Goal: Find specific page/section: Find specific page/section

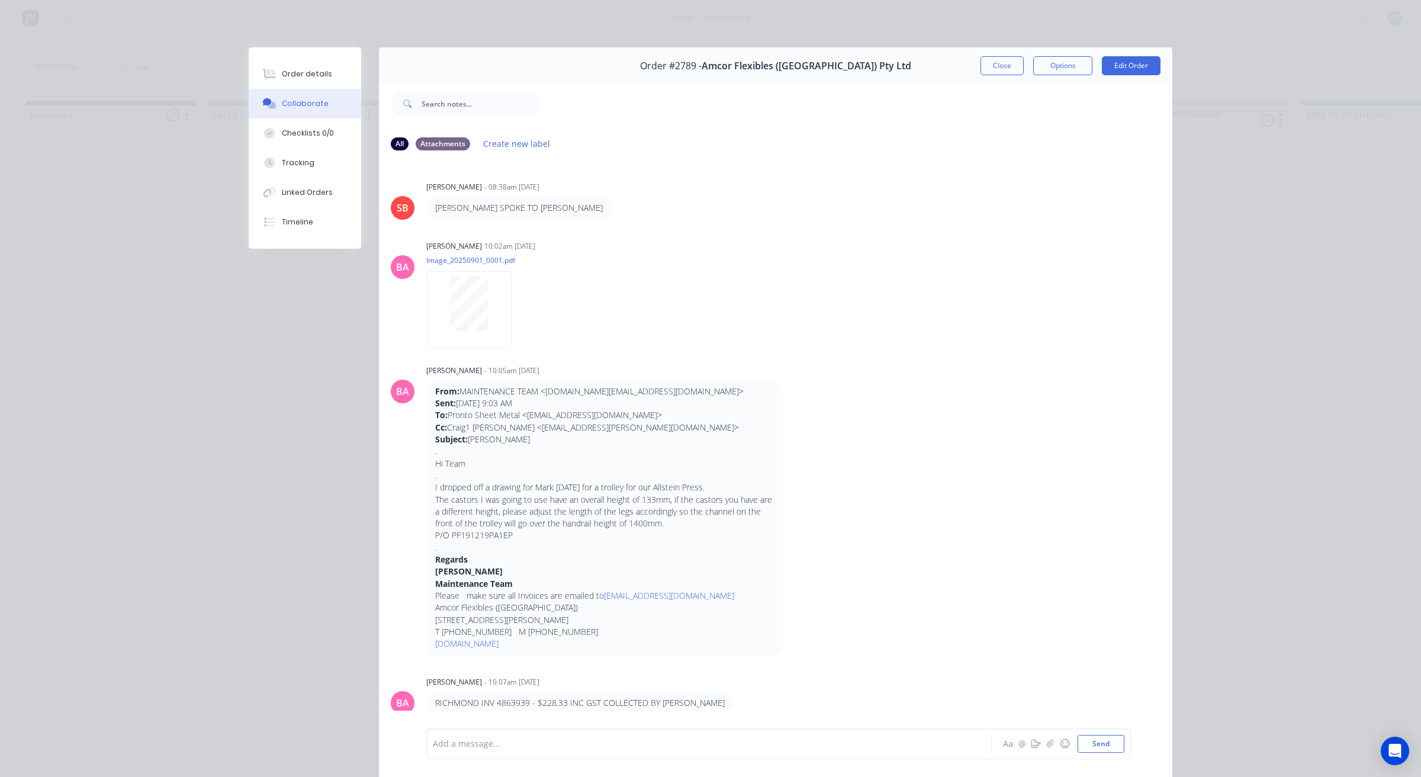
click at [983, 56] on button "Close" at bounding box center [1001, 65] width 43 height 19
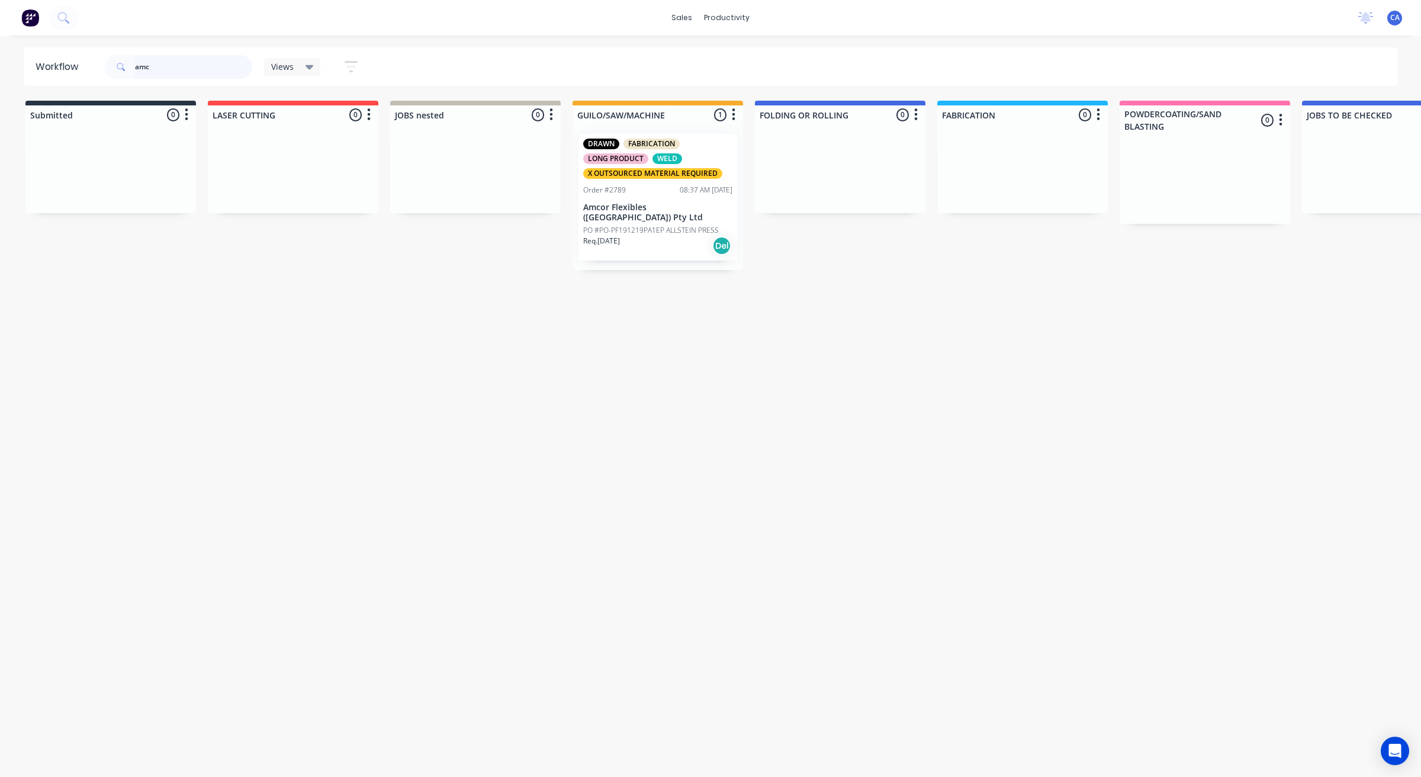
drag, startPoint x: 151, startPoint y: 64, endPoint x: 37, endPoint y: 57, distance: 113.9
click at [40, 60] on header "Workflow amc Views Save new view None (Default) edit Show/Hide statuses Show li…" at bounding box center [711, 66] width 1374 height 38
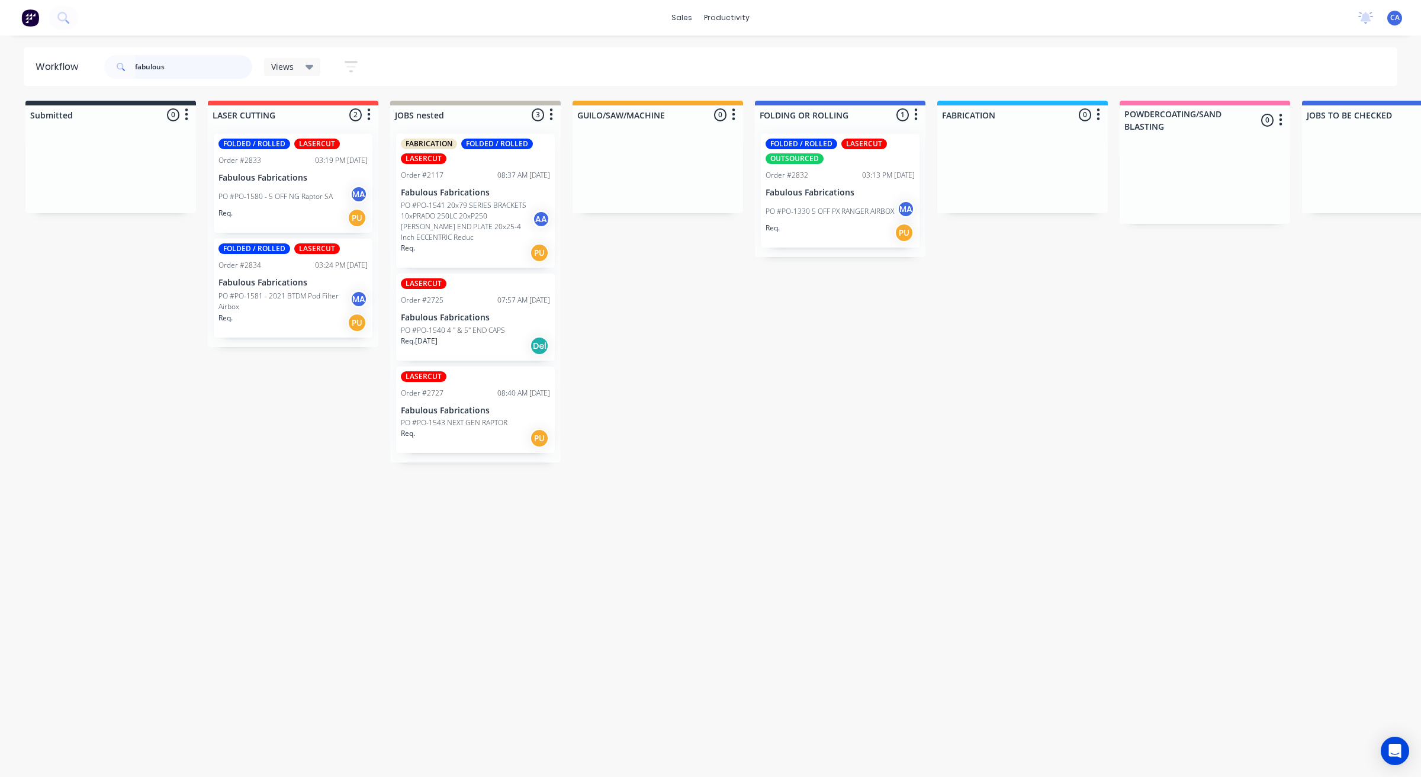
type input "fabulous"
click at [842, 223] on div "Req. PU" at bounding box center [839, 233] width 149 height 20
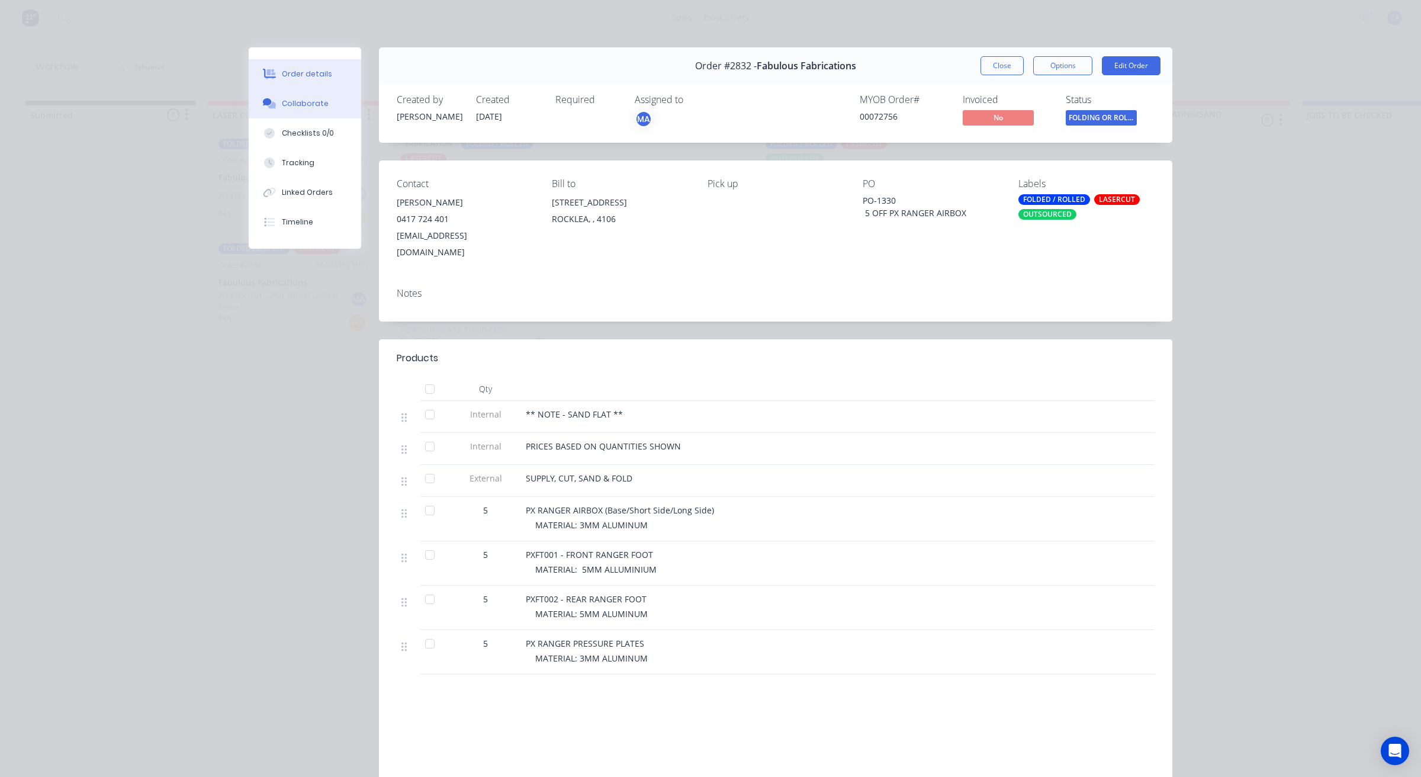
click at [312, 96] on button "Collaborate" at bounding box center [305, 104] width 112 height 30
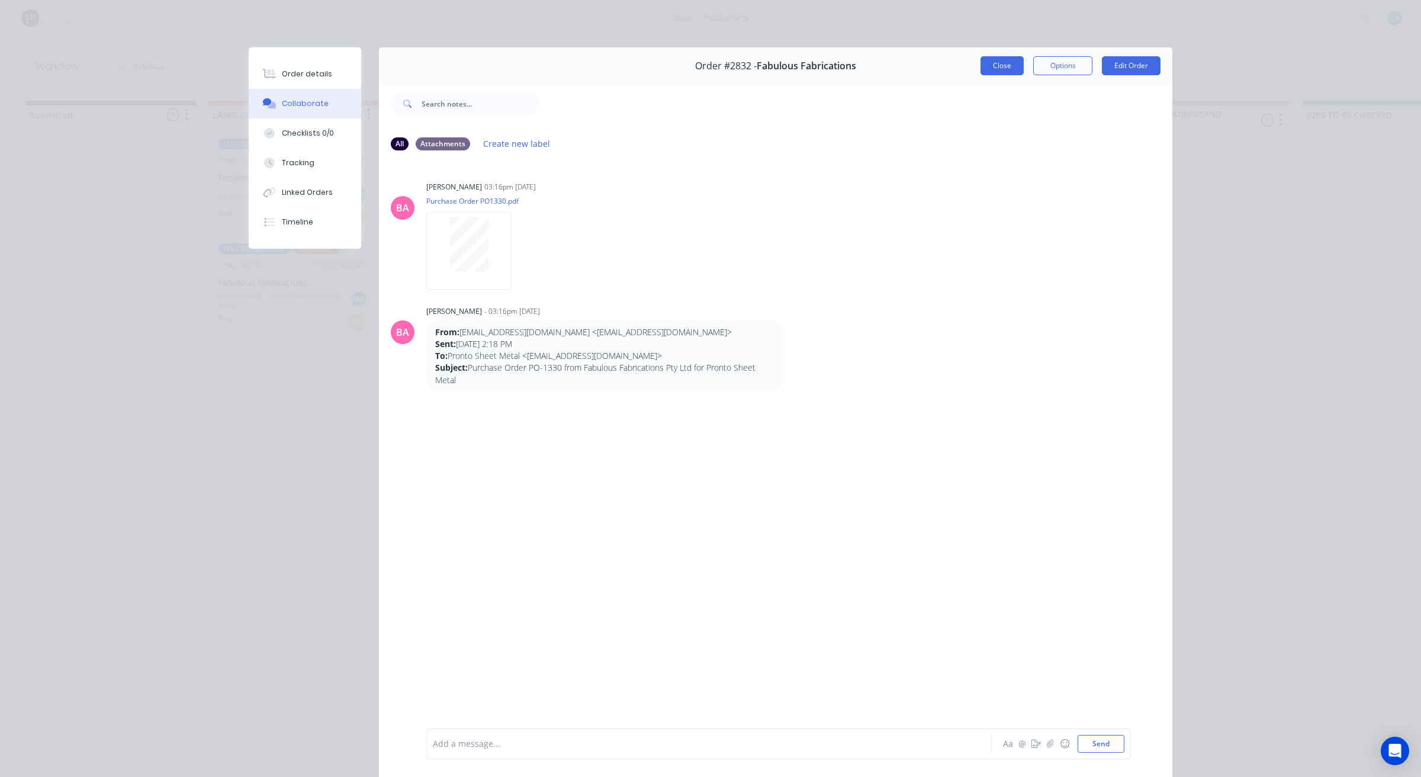
click at [995, 72] on button "Close" at bounding box center [1001, 65] width 43 height 19
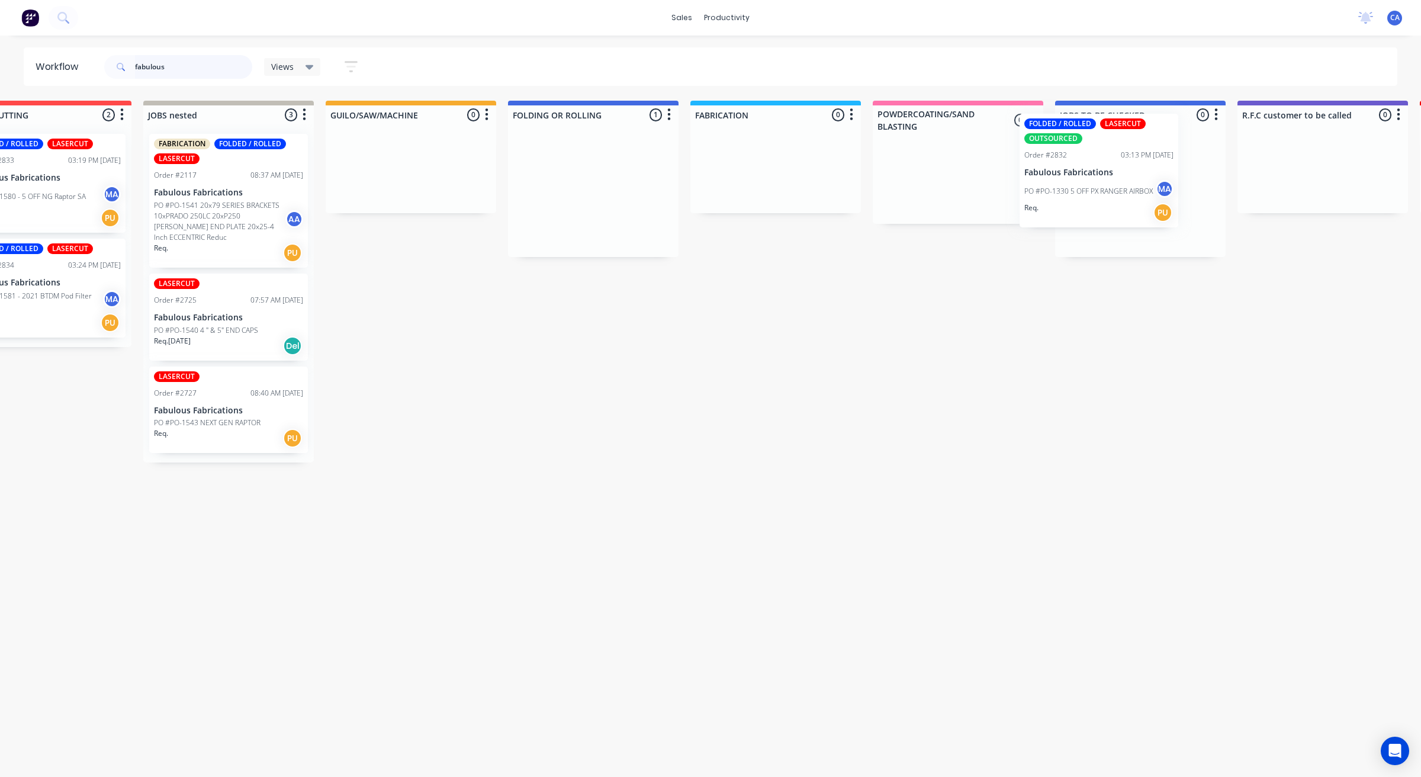
drag, startPoint x: 830, startPoint y: 215, endPoint x: 1096, endPoint y: 191, distance: 266.9
click at [1096, 191] on div "Submitted 0 Sort By Created date Required date Order number Customer name Most …" at bounding box center [1332, 430] width 3176 height 658
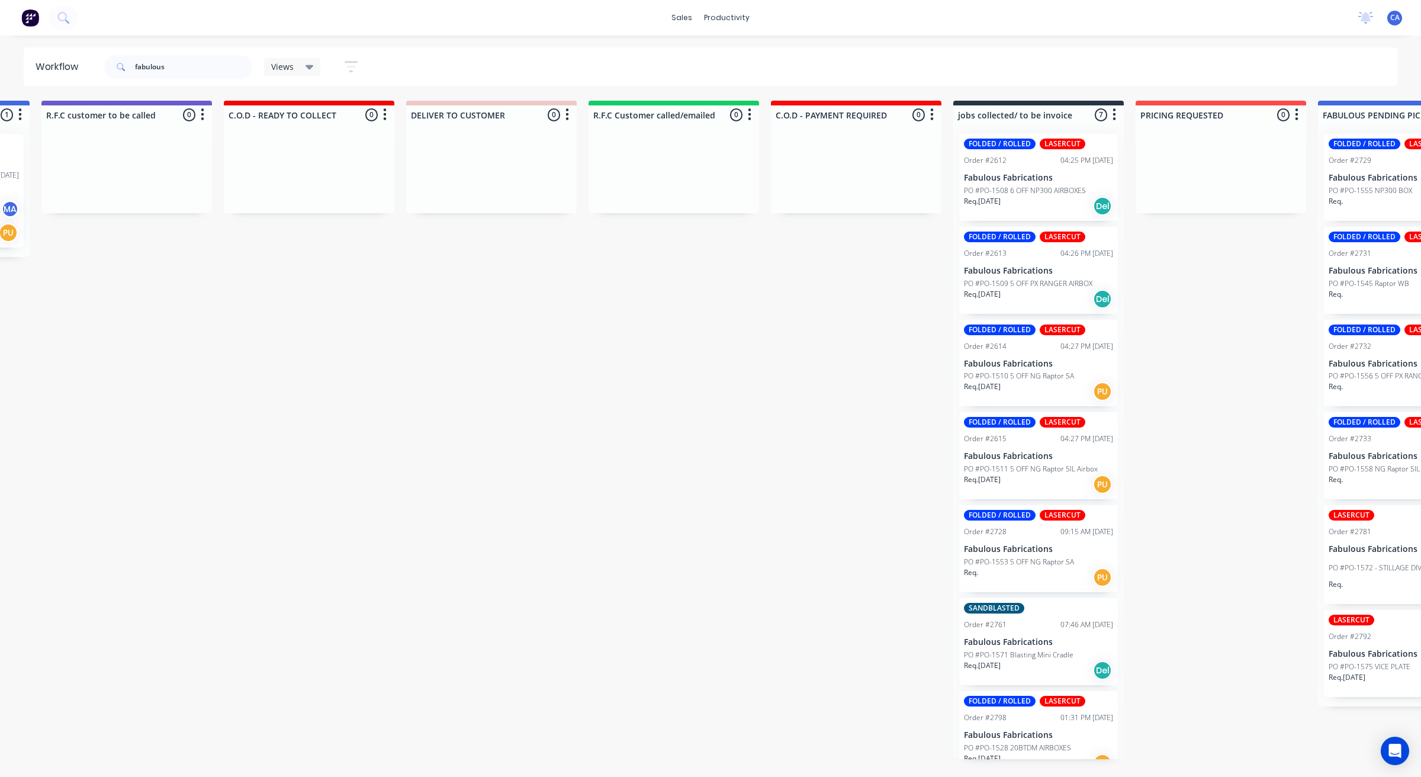
drag, startPoint x: 884, startPoint y: 288, endPoint x: 940, endPoint y: 293, distance: 55.9
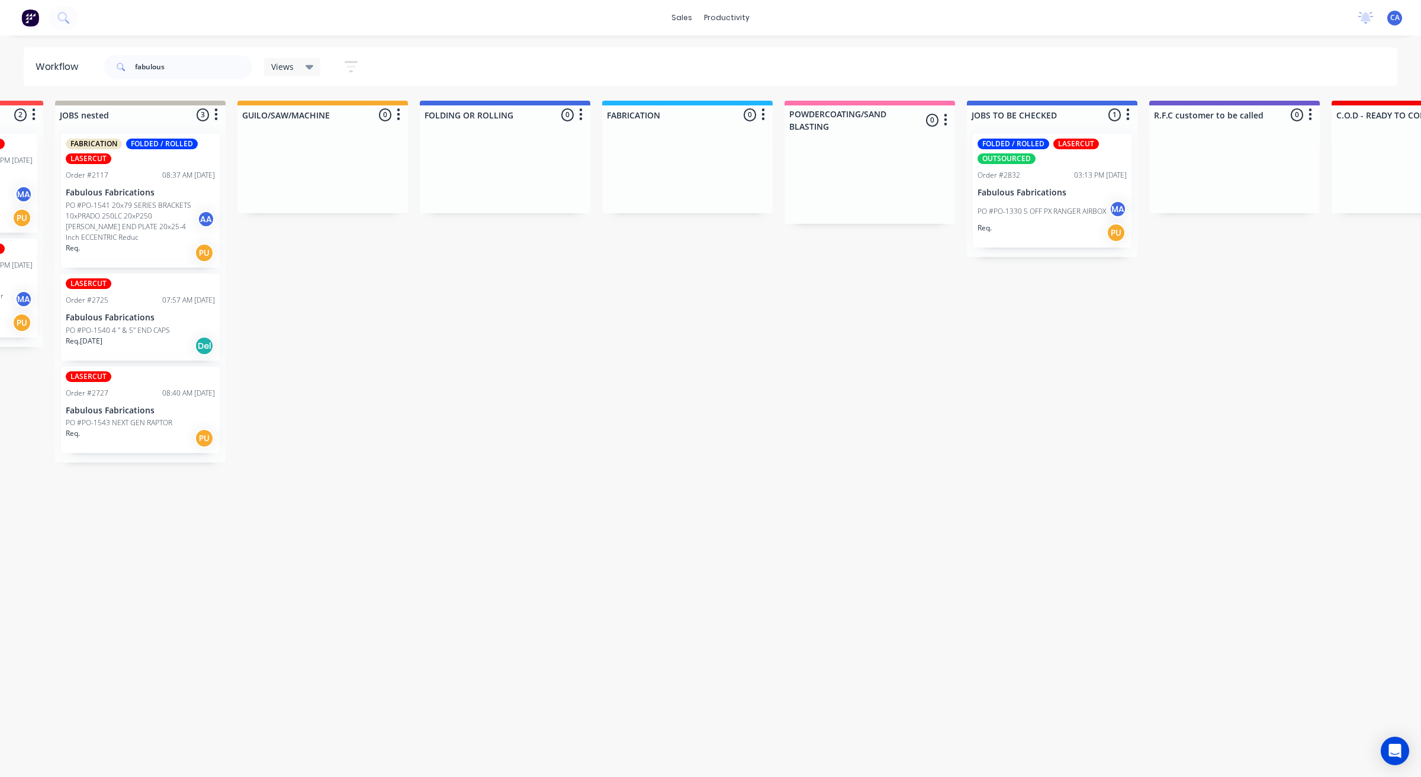
scroll to position [0, 0]
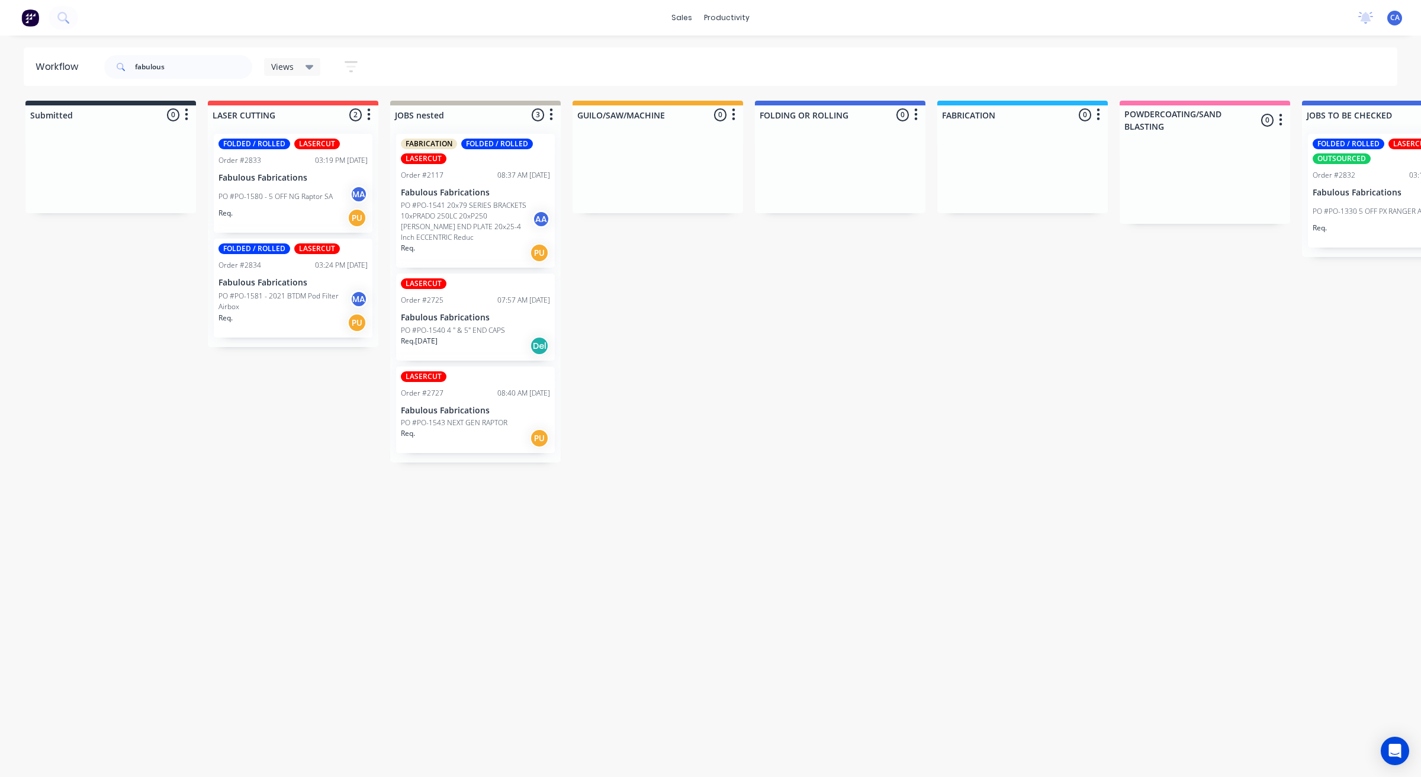
drag, startPoint x: 921, startPoint y: 296, endPoint x: 734, endPoint y: 288, distance: 187.3
click at [295, 212] on div "Req. PU" at bounding box center [292, 218] width 149 height 20
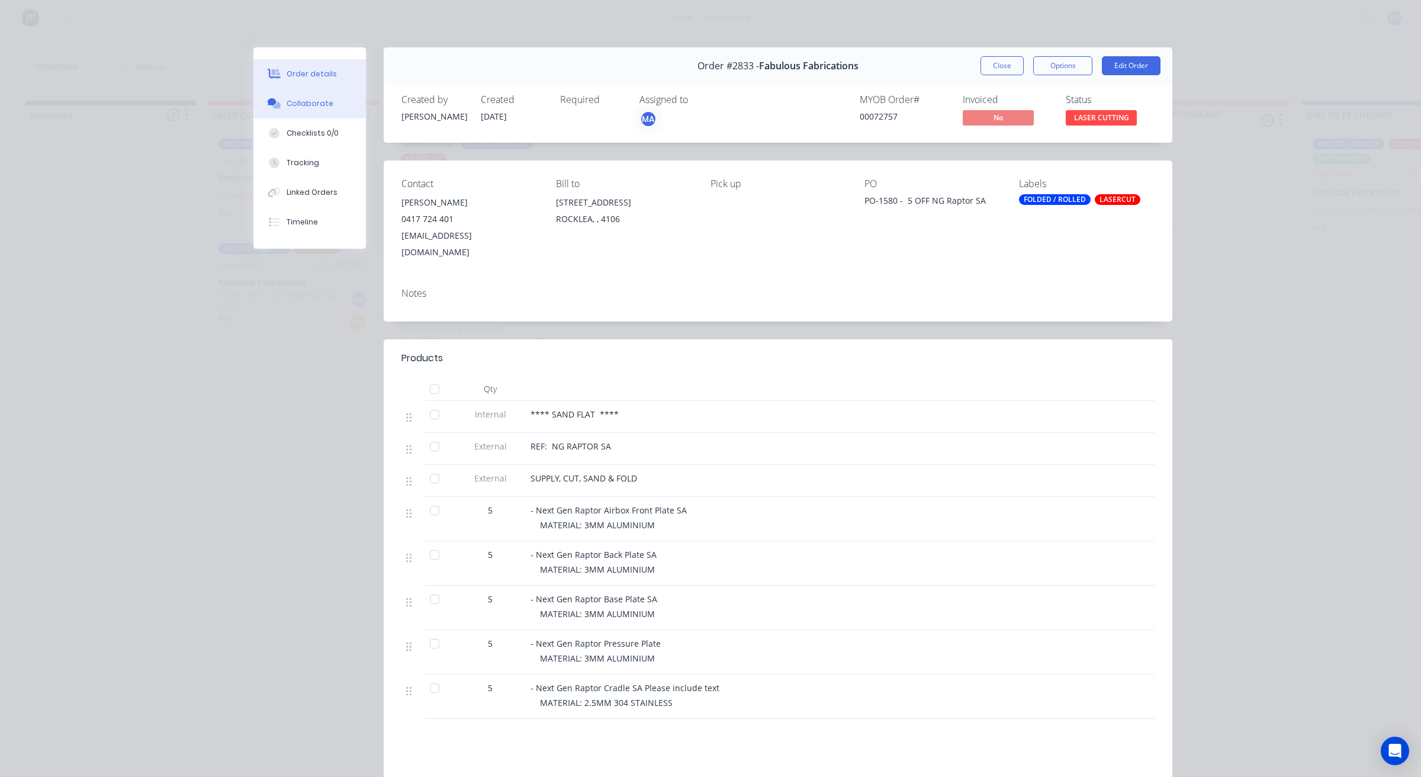
click at [321, 96] on button "Collaborate" at bounding box center [309, 104] width 112 height 30
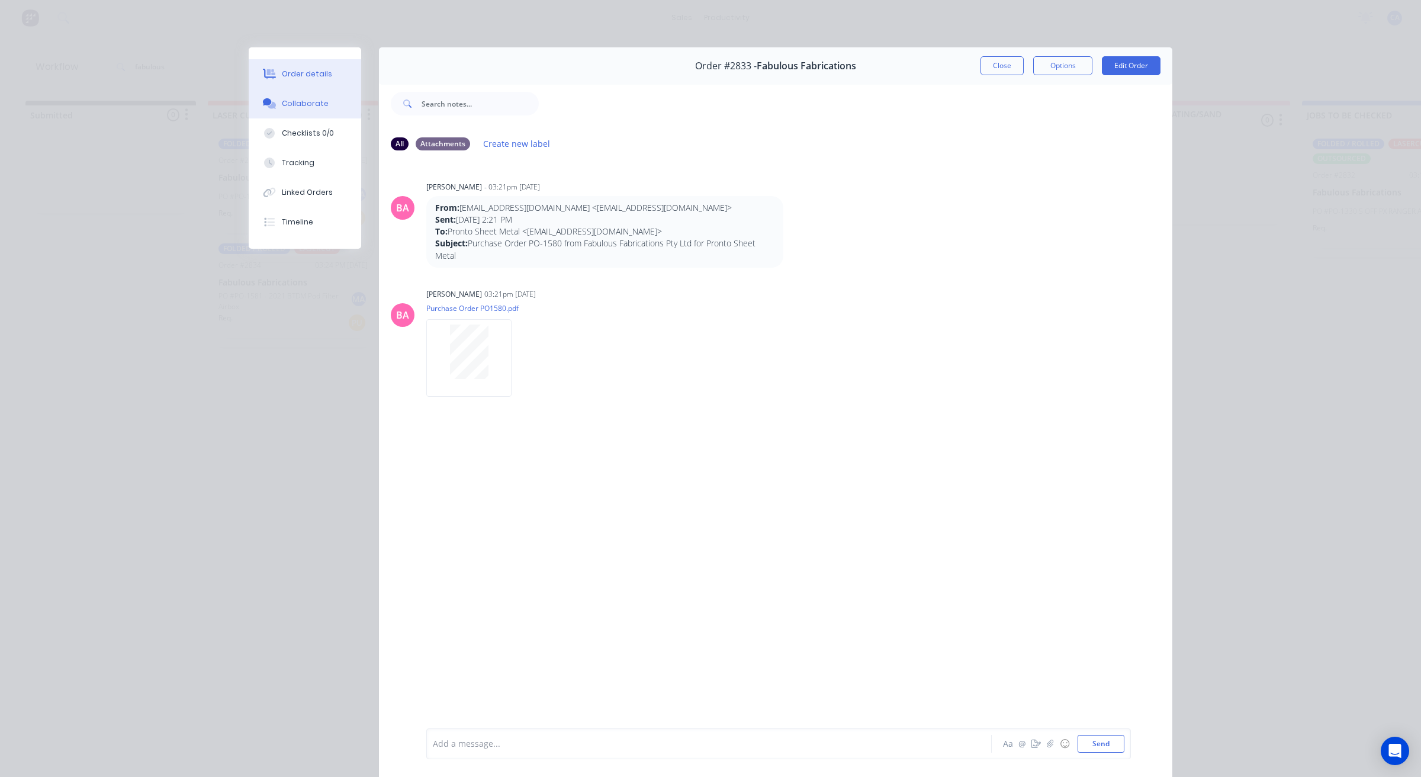
click at [326, 75] on button "Order details" at bounding box center [305, 74] width 112 height 30
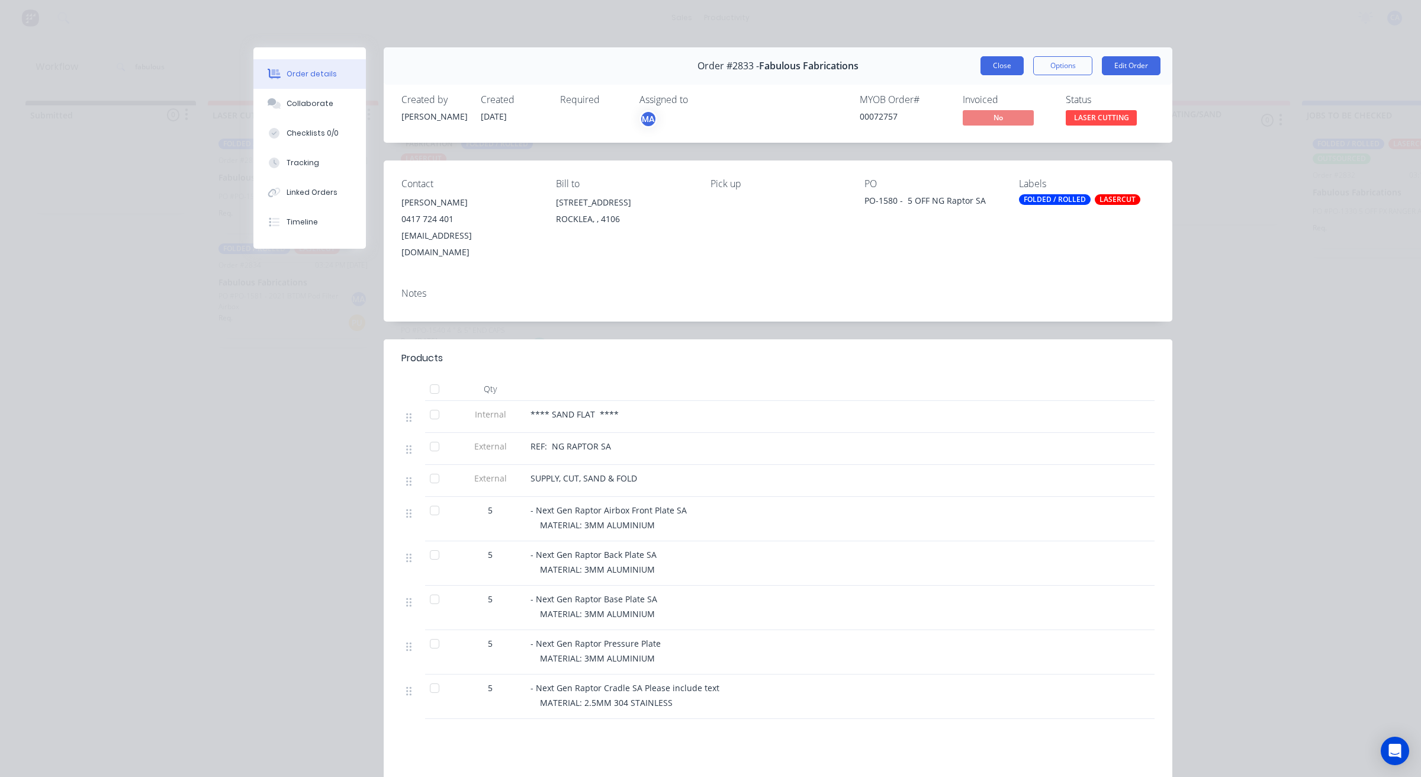
click at [999, 63] on button "Close" at bounding box center [1001, 65] width 43 height 19
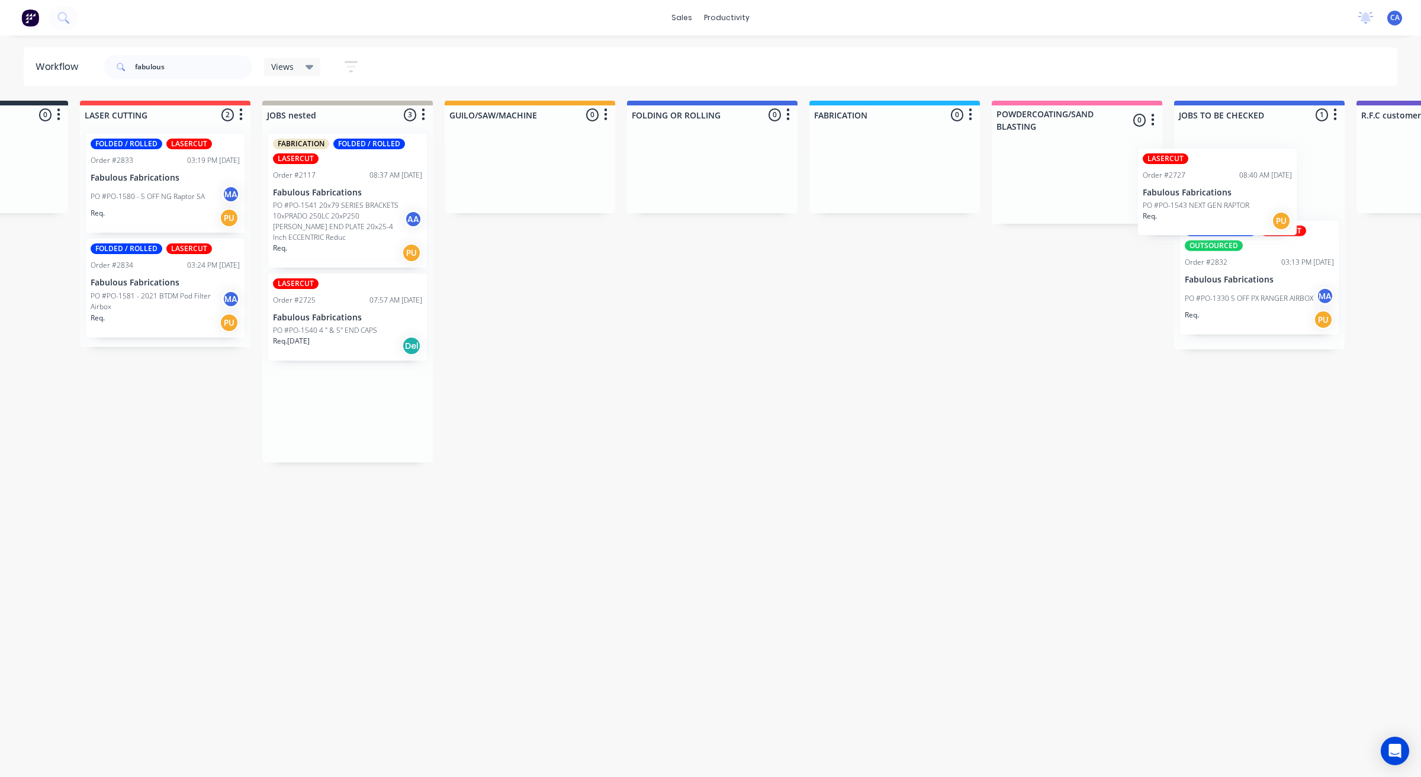
drag, startPoint x: 456, startPoint y: 433, endPoint x: 1209, endPoint y: 197, distance: 788.8
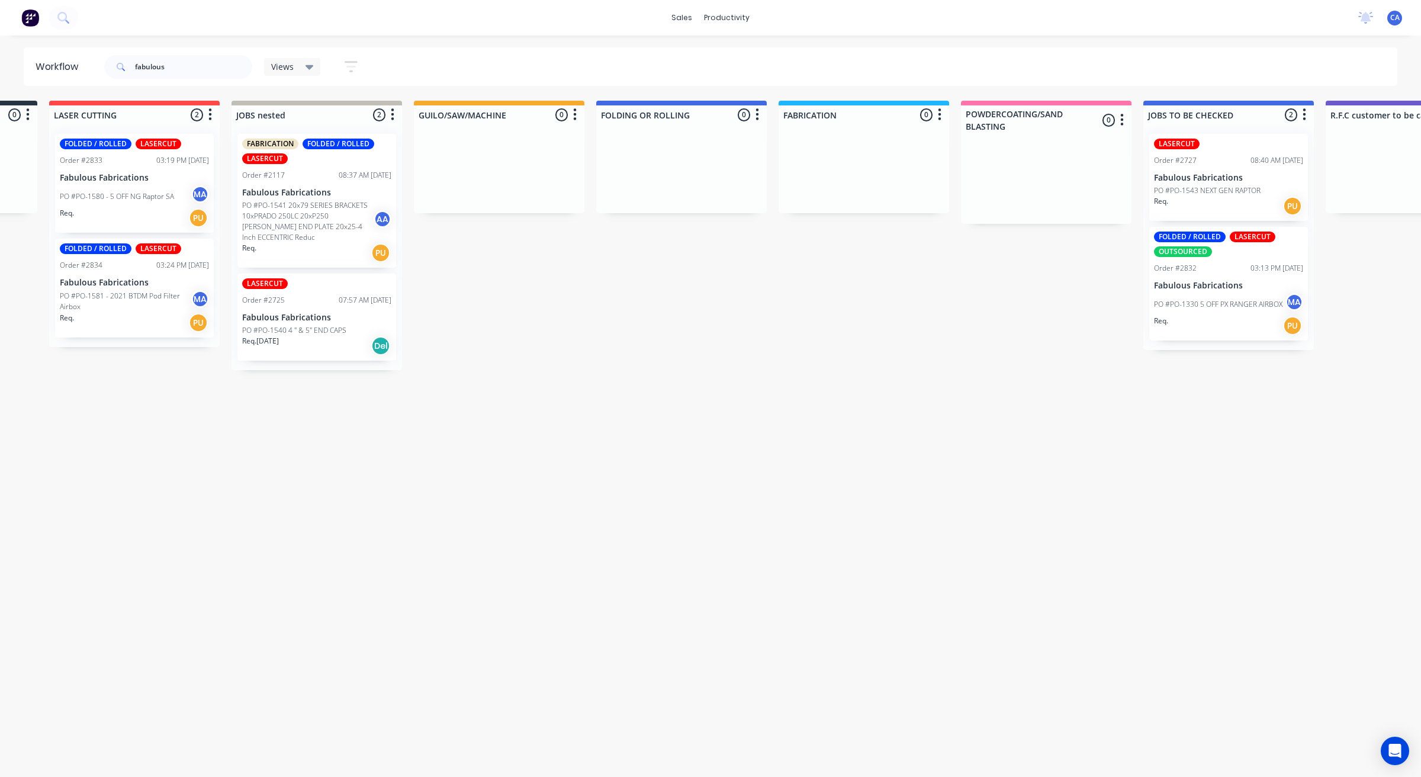
scroll to position [0, 43]
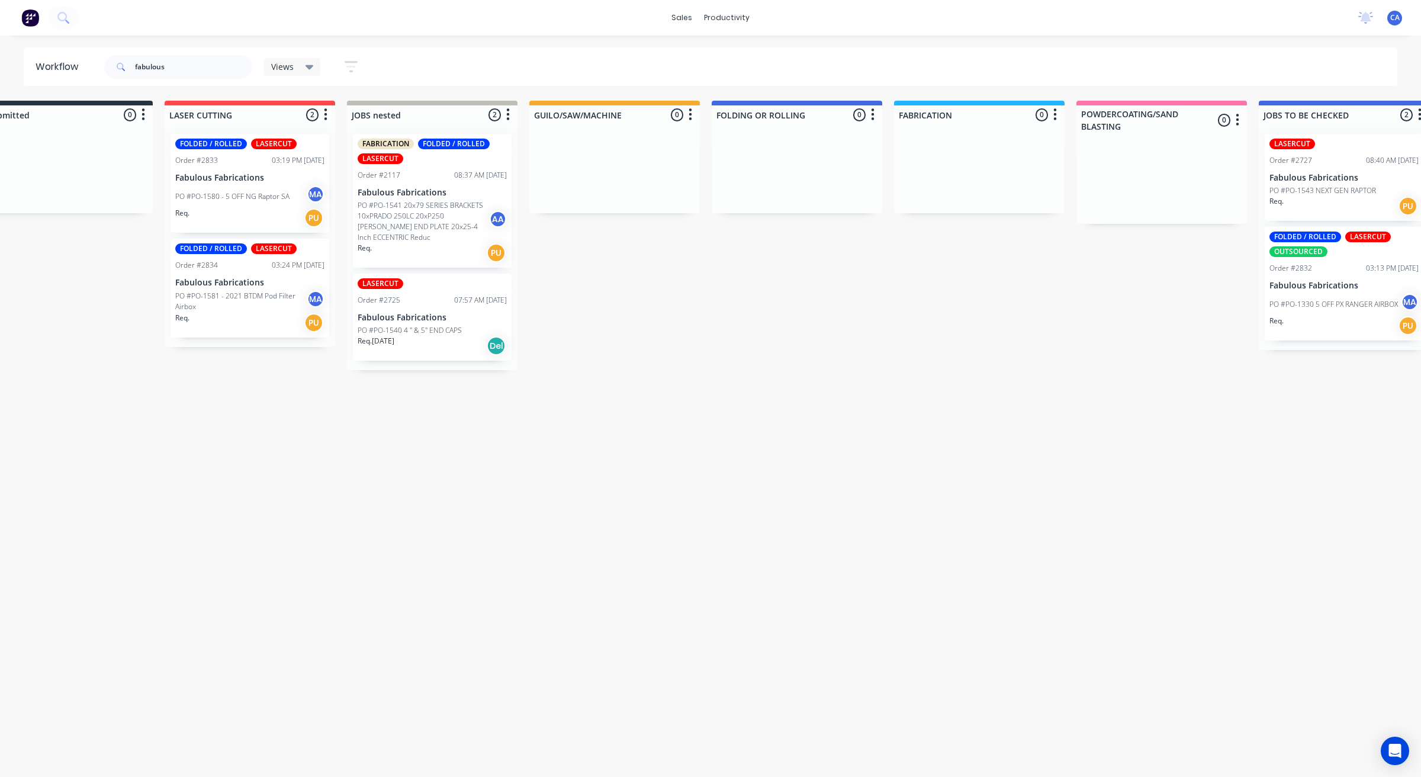
drag, startPoint x: 755, startPoint y: 358, endPoint x: 699, endPoint y: 366, distance: 56.8
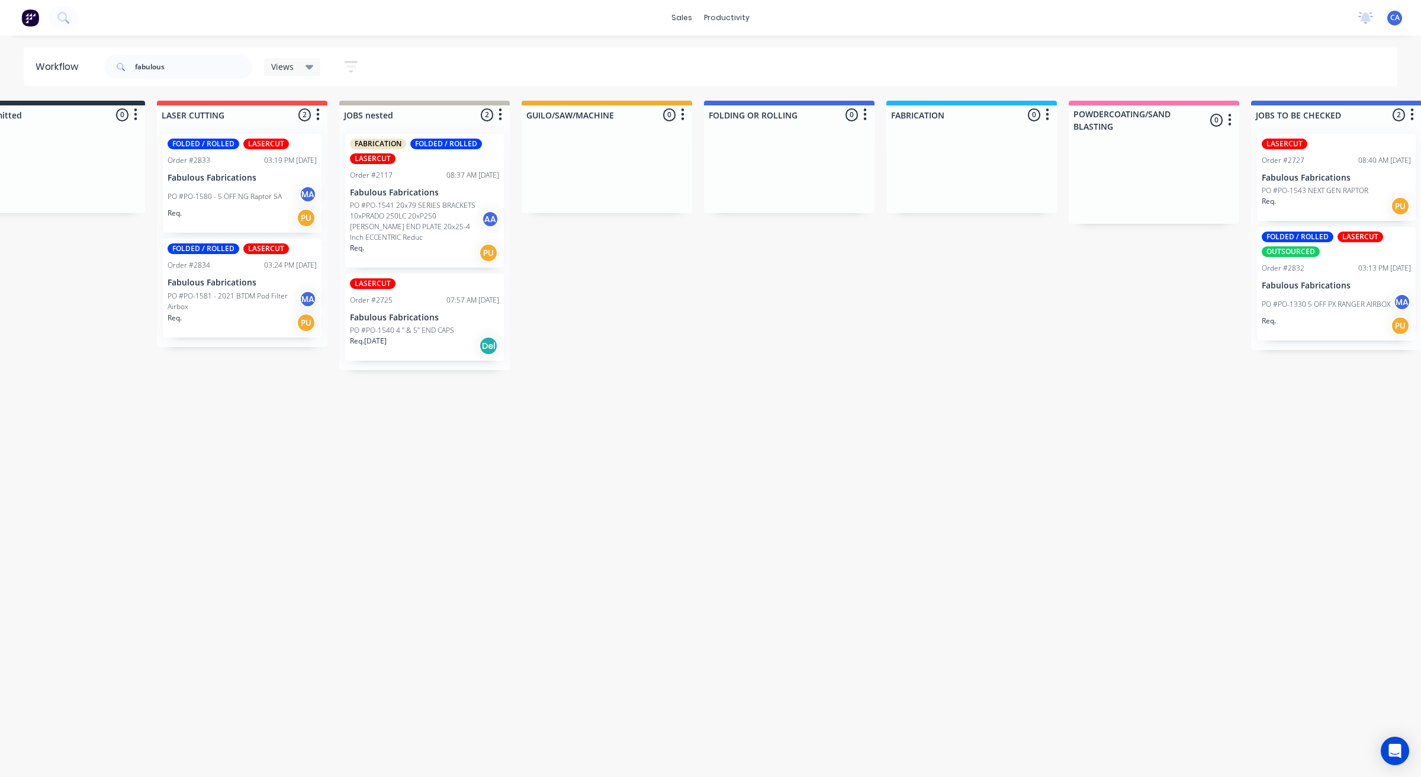
drag, startPoint x: 768, startPoint y: 424, endPoint x: 781, endPoint y: 424, distance: 13.6
click at [1371, 182] on div "LASERCUT Order #2727 08:40 AM [DATE] Fabulous Fabrications PO #PO-1543 NEXT GEN…" at bounding box center [1336, 177] width 159 height 87
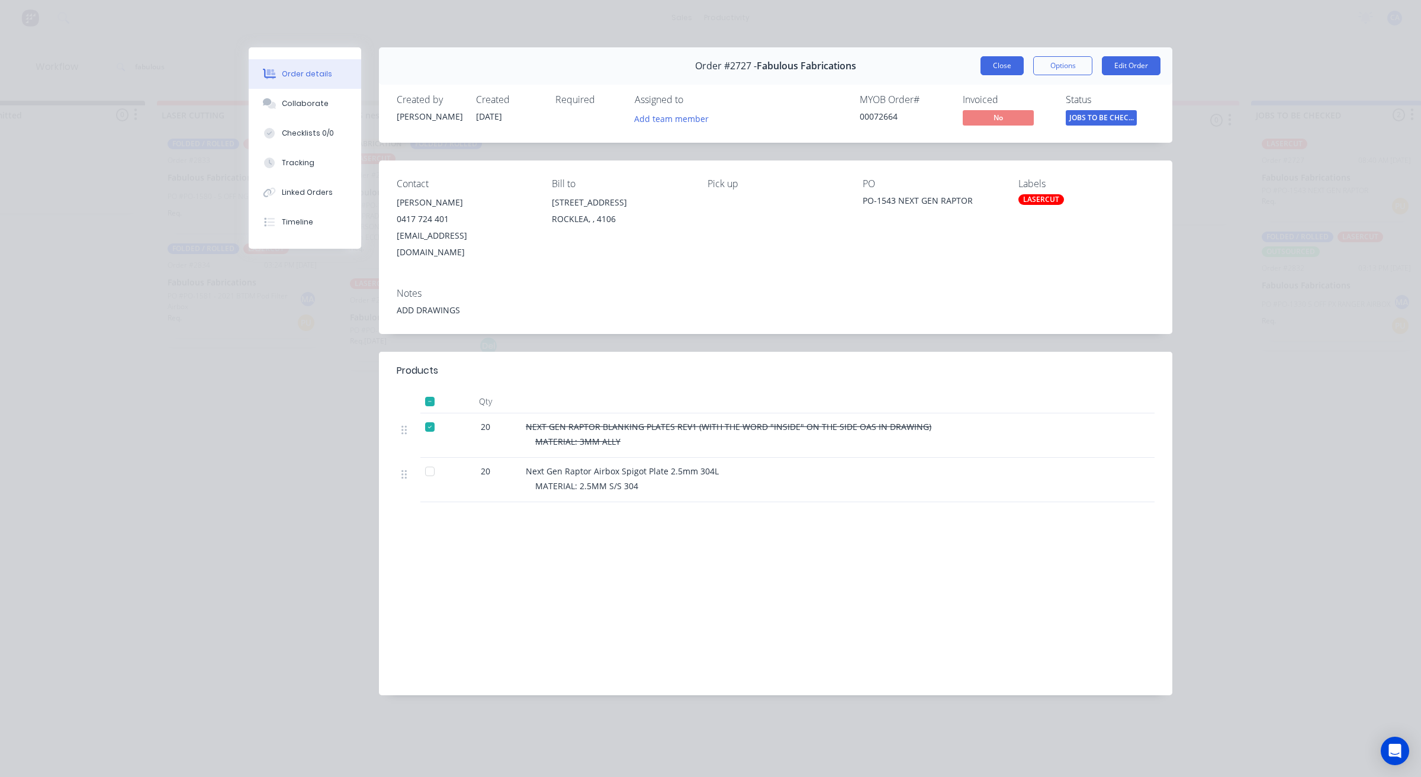
click at [1005, 62] on button "Close" at bounding box center [1001, 65] width 43 height 19
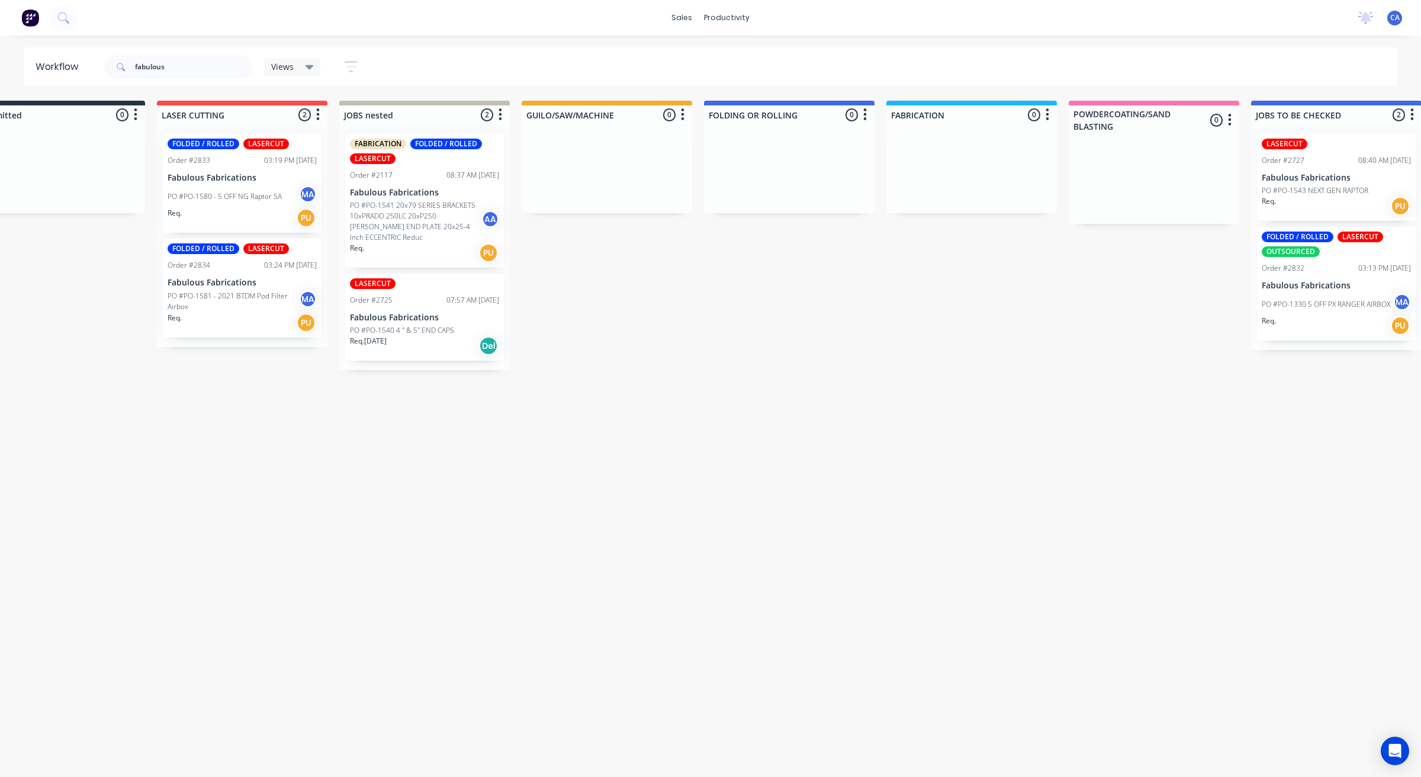
scroll to position [0, 54]
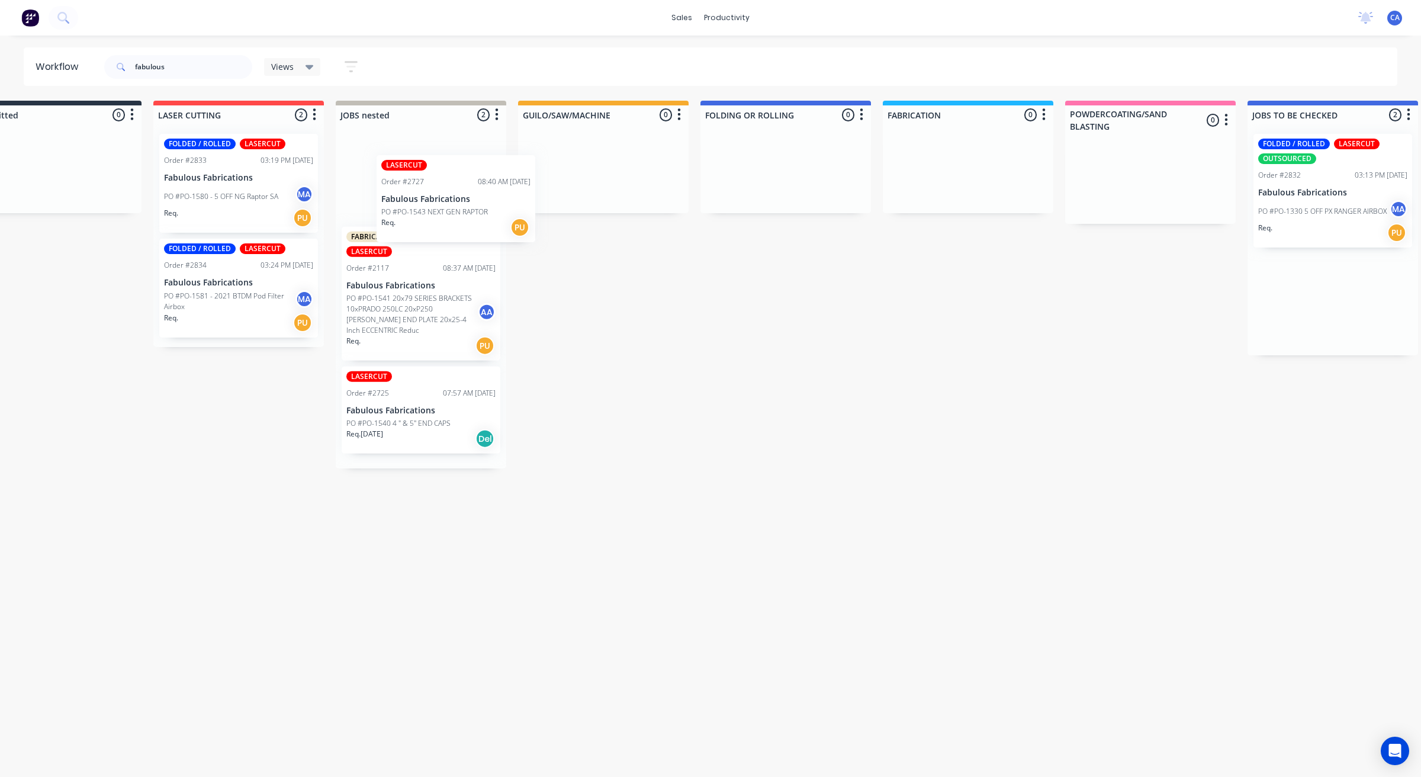
drag, startPoint x: 1342, startPoint y: 193, endPoint x: 394, endPoint y: 205, distance: 948.5
click at [390, 182] on div "LASERCUT Order #2727 08:40 AM [DATE] Fabulous Fabrications PO #PO-1543 NEXT GEN…" at bounding box center [421, 177] width 159 height 87
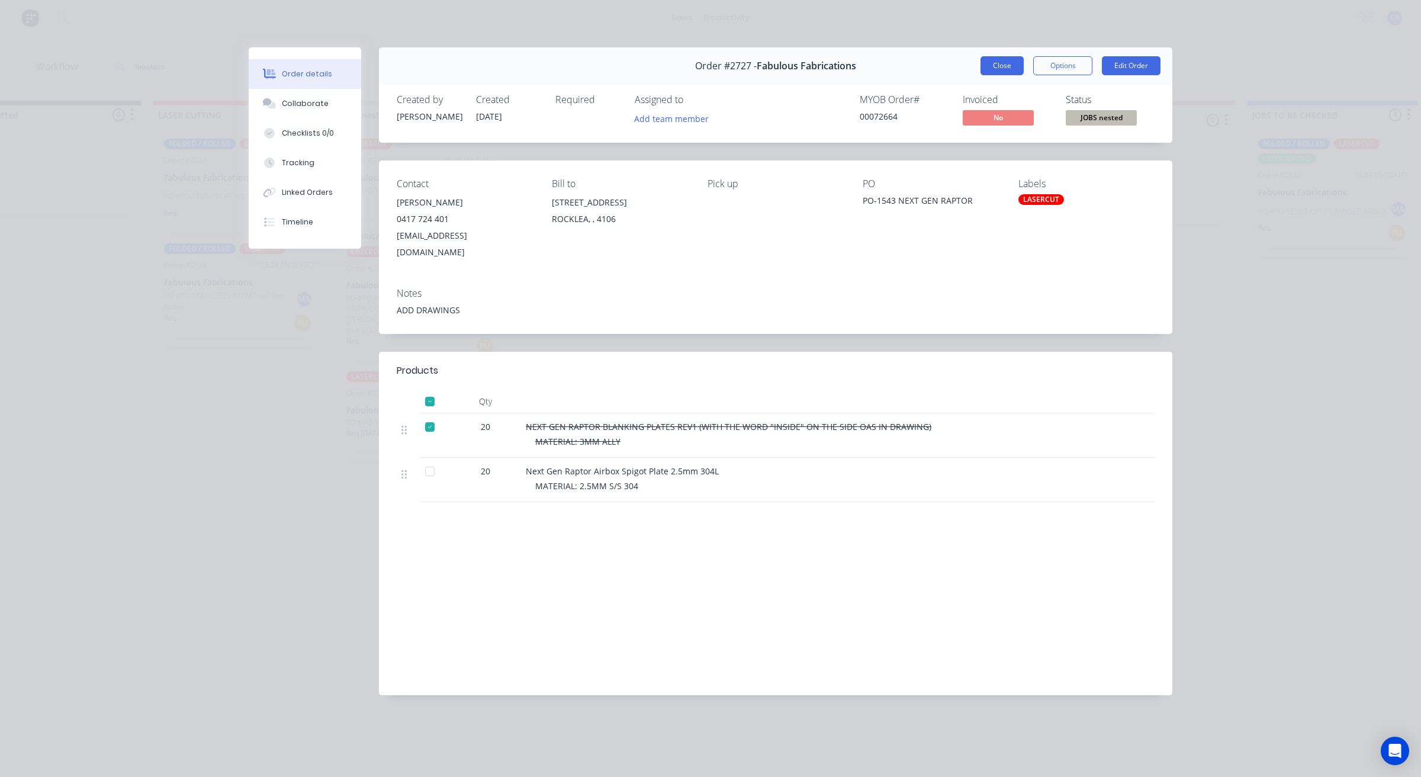
click at [1002, 63] on button "Close" at bounding box center [1001, 65] width 43 height 19
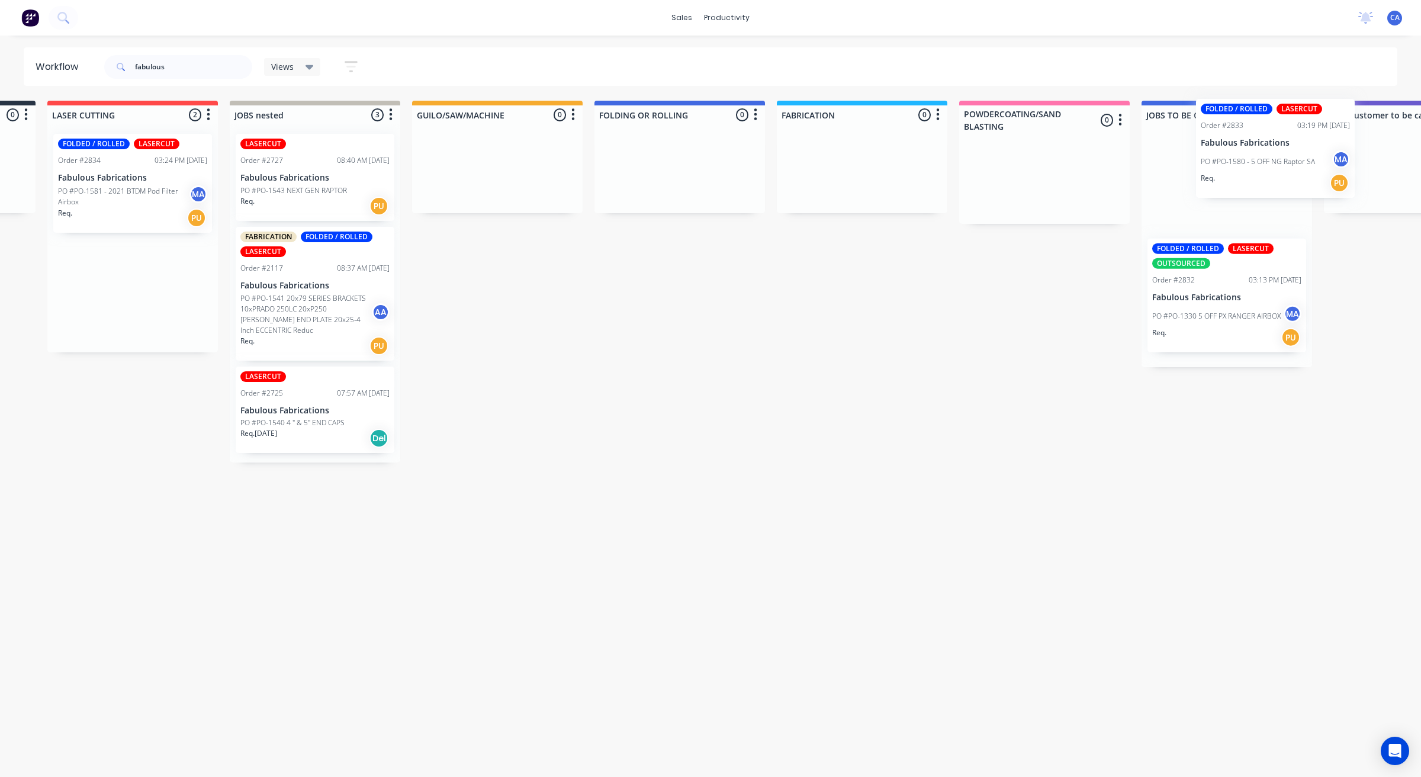
drag, startPoint x: 224, startPoint y: 200, endPoint x: 1231, endPoint y: 164, distance: 1008.3
click at [1241, 164] on div "Submitted 0 Sort By Created date Required date Order number Customer name Most …" at bounding box center [1419, 430] width 3176 height 658
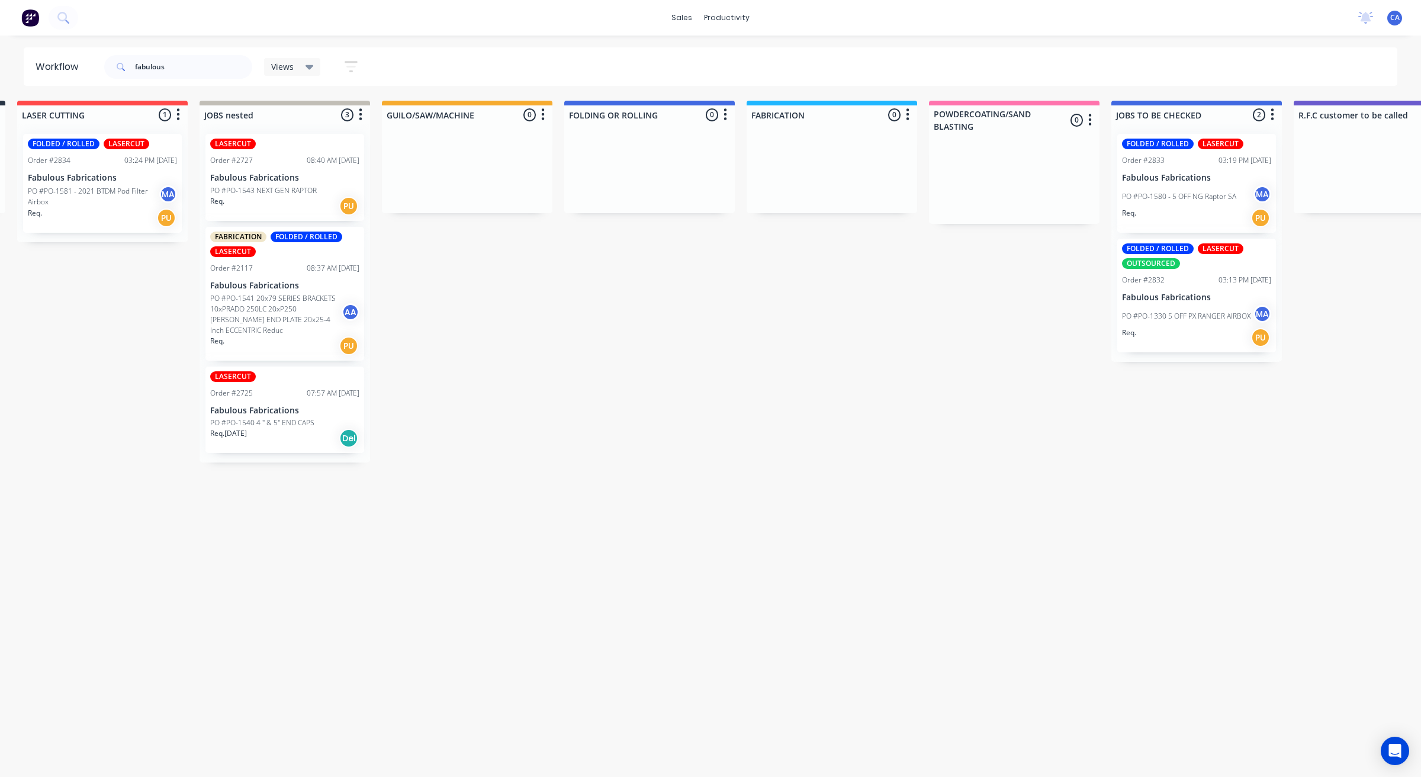
scroll to position [0, 0]
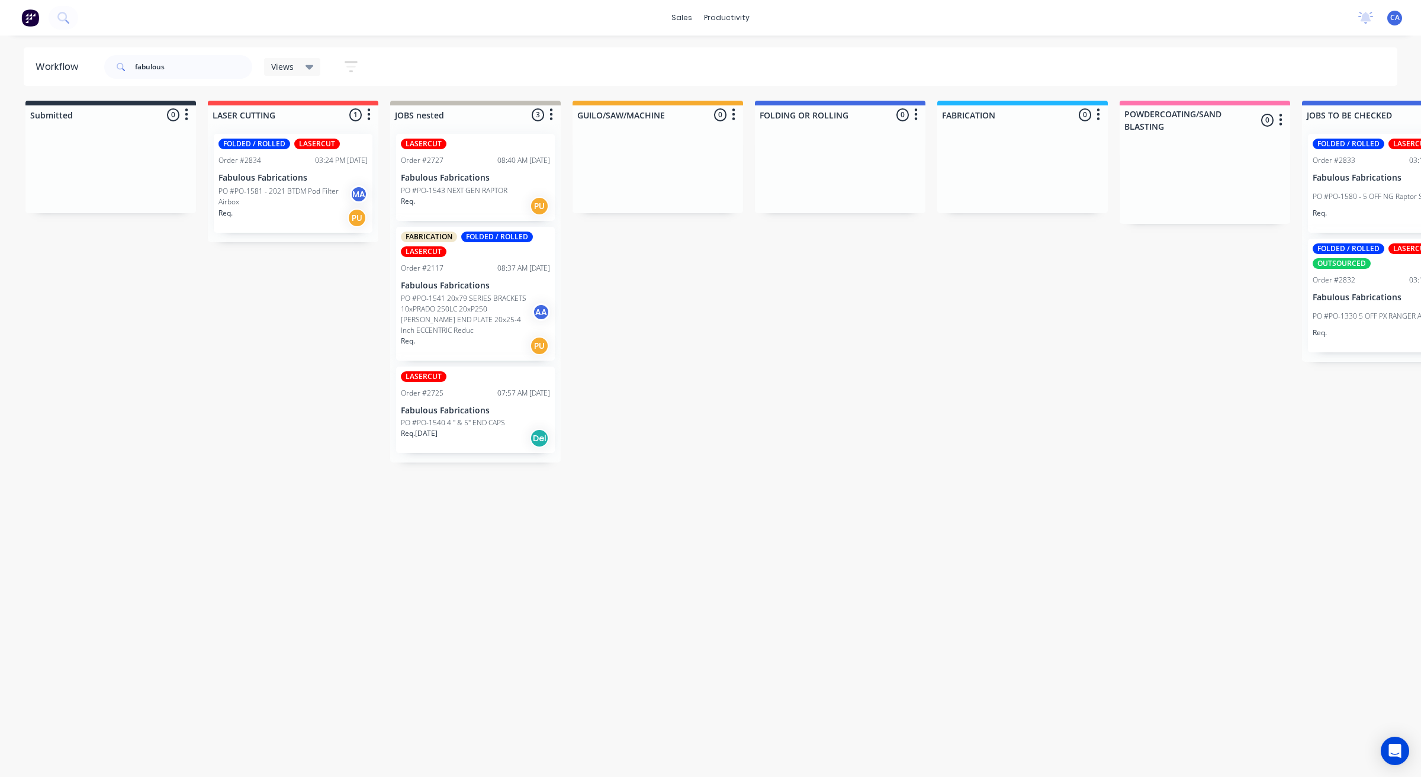
drag, startPoint x: 835, startPoint y: 286, endPoint x: 570, endPoint y: 271, distance: 265.1
click at [303, 202] on p "PO #PO-1581 - 2021 BTDM Pod Filter Airbox" at bounding box center [283, 196] width 131 height 21
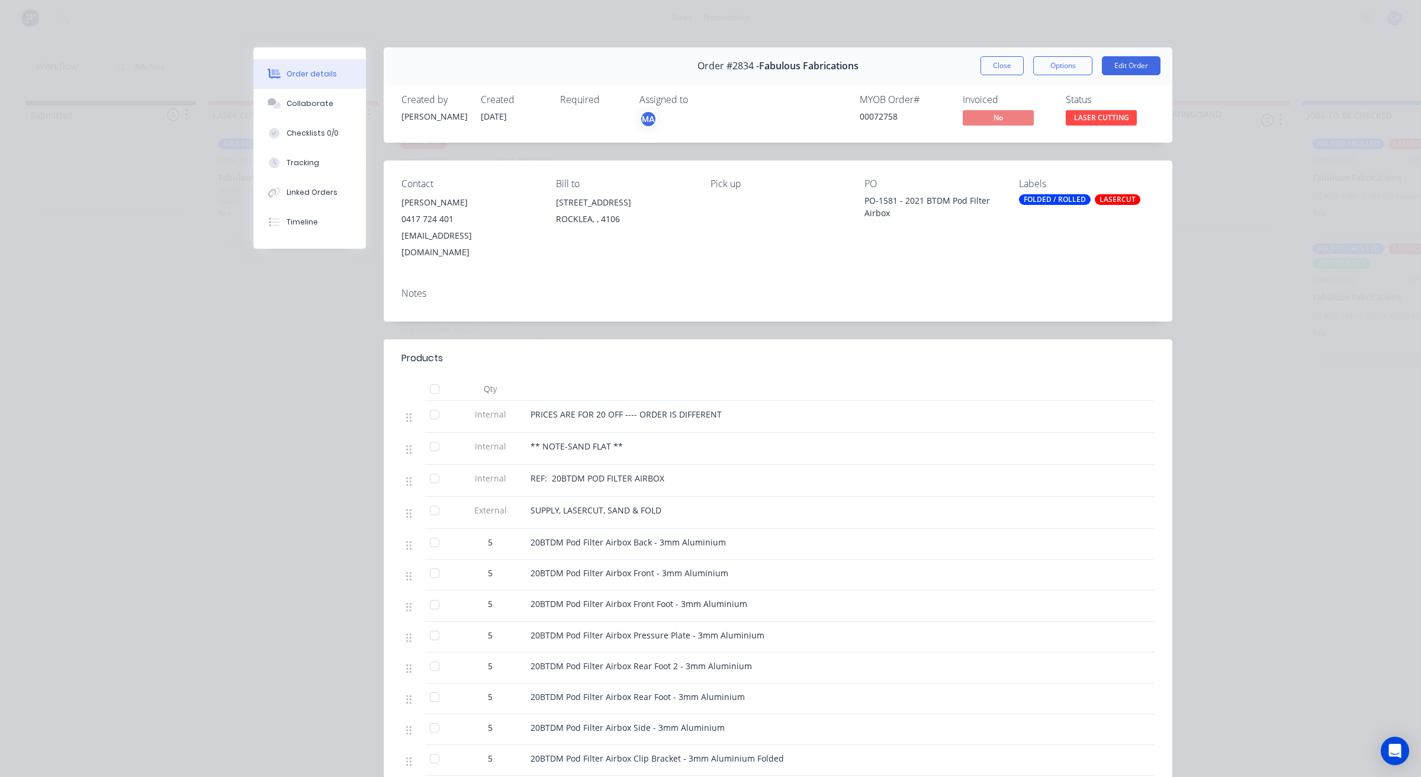
scroll to position [148, 0]
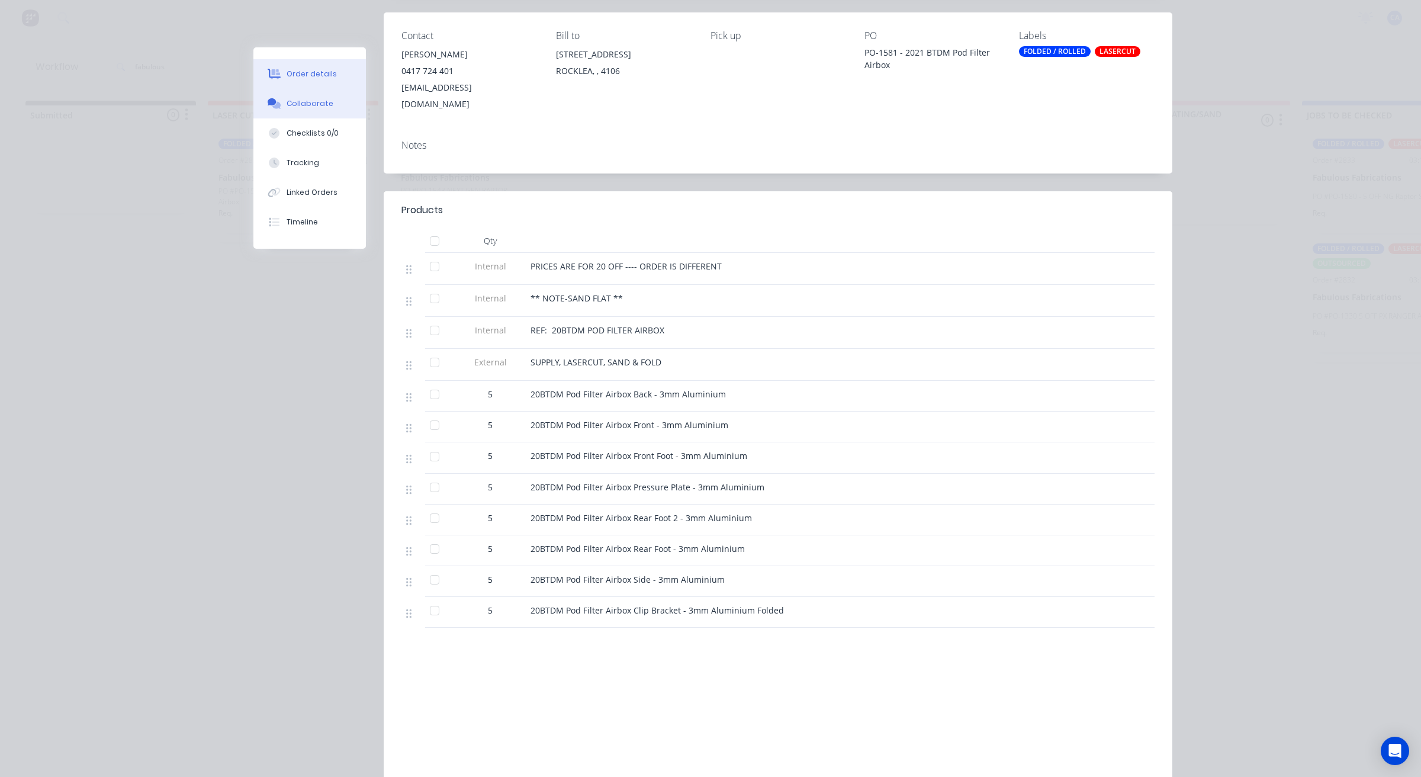
click at [297, 108] on div "Collaborate" at bounding box center [310, 103] width 47 height 11
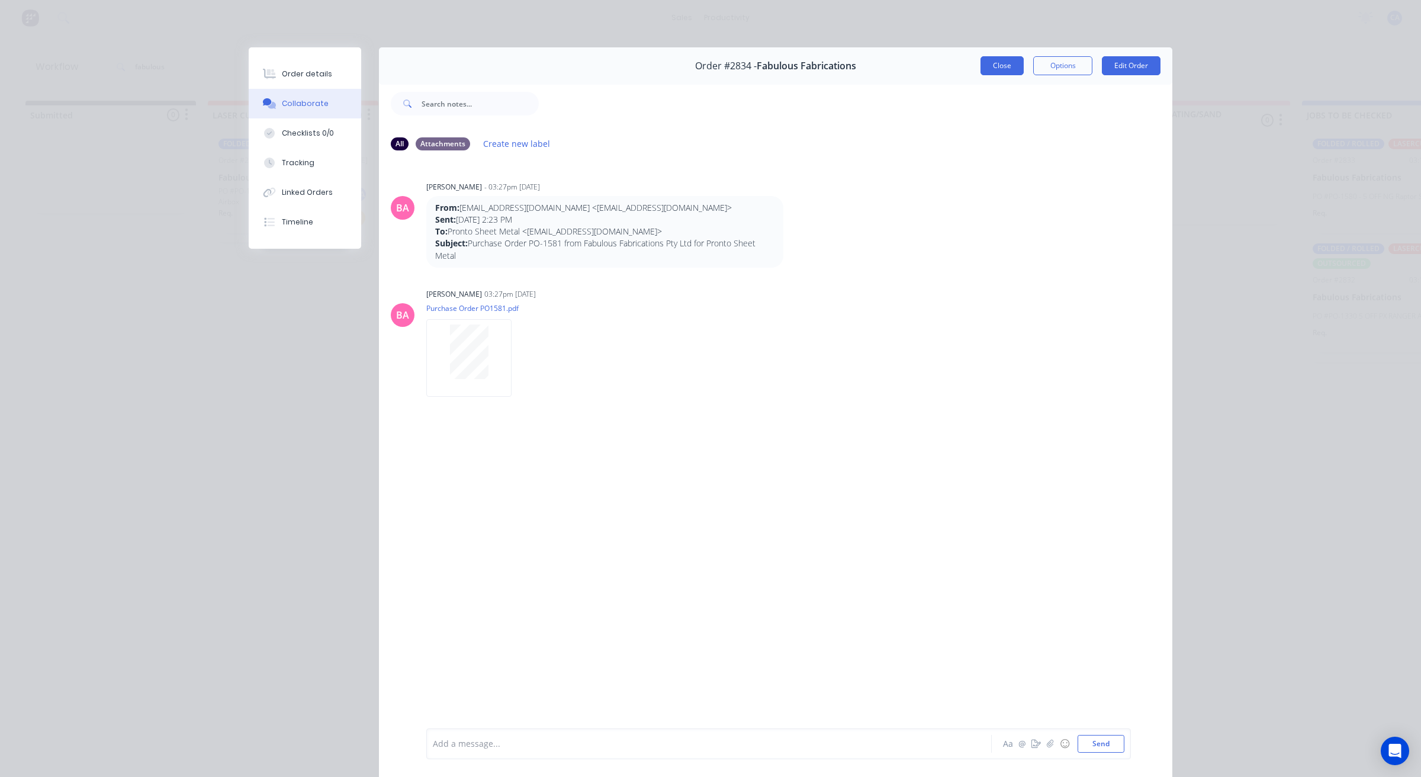
click at [992, 71] on button "Close" at bounding box center [1001, 65] width 43 height 19
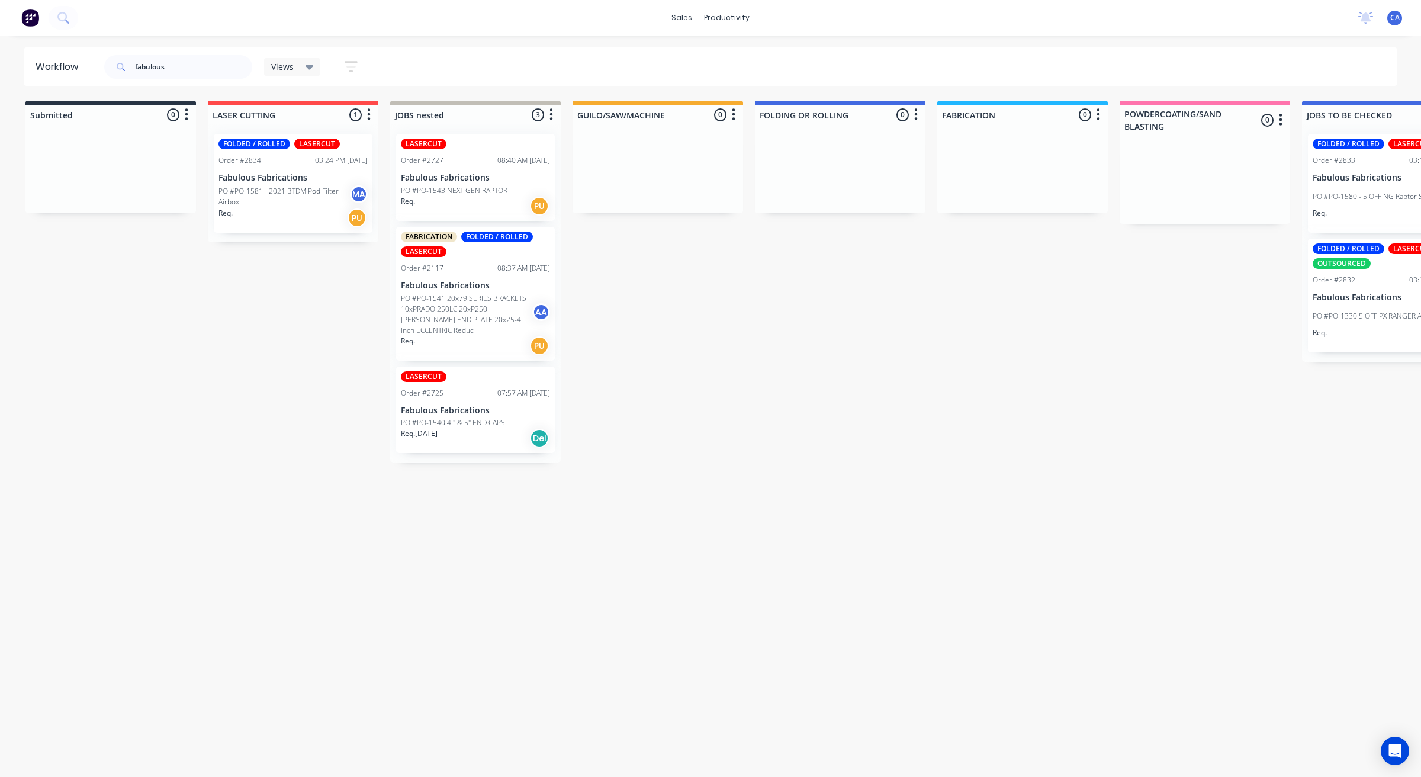
drag, startPoint x: 1343, startPoint y: 377, endPoint x: 1258, endPoint y: 262, distance: 142.2
click at [285, 206] on p "PO #PO-1581 - 2021 BTDM Pod Filter Airbox" at bounding box center [283, 196] width 131 height 21
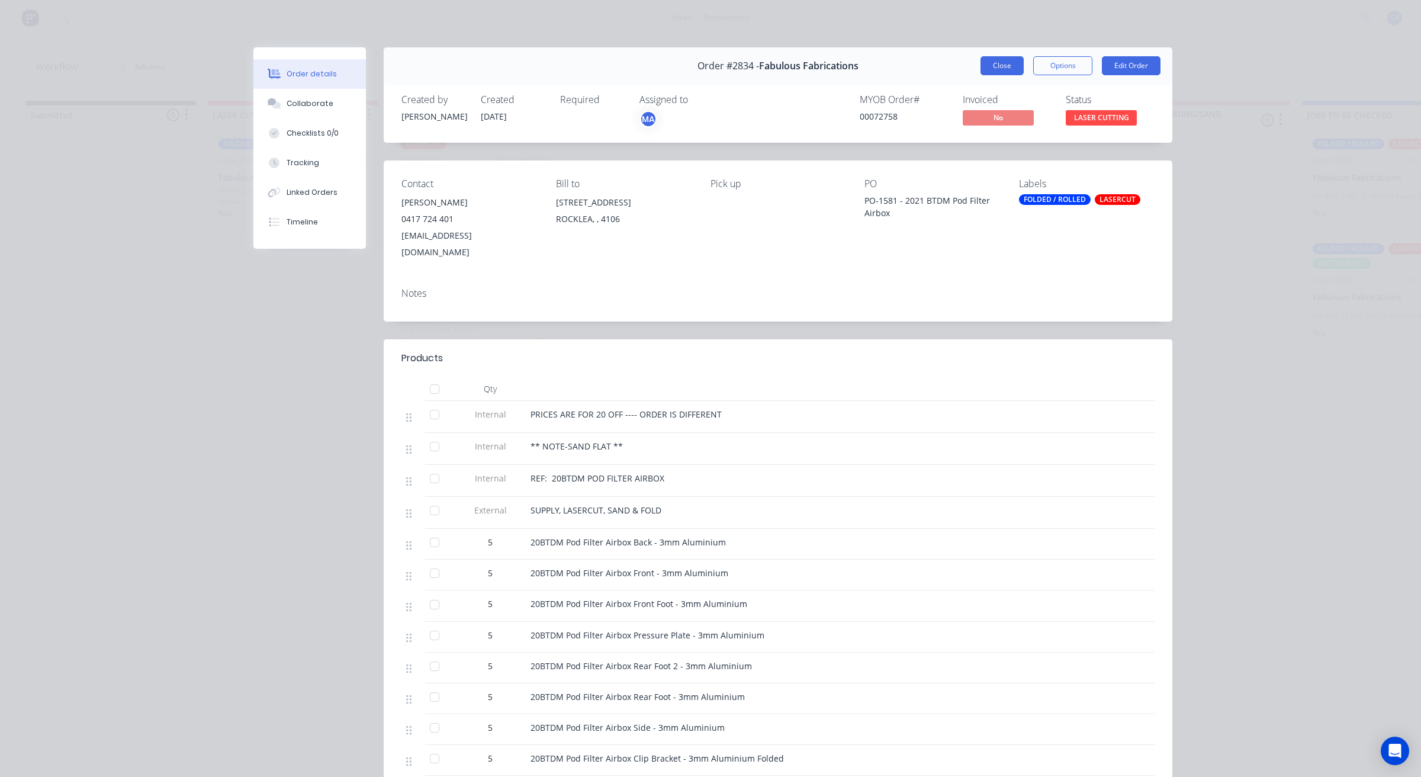
click at [1011, 70] on button "Close" at bounding box center [1001, 65] width 43 height 19
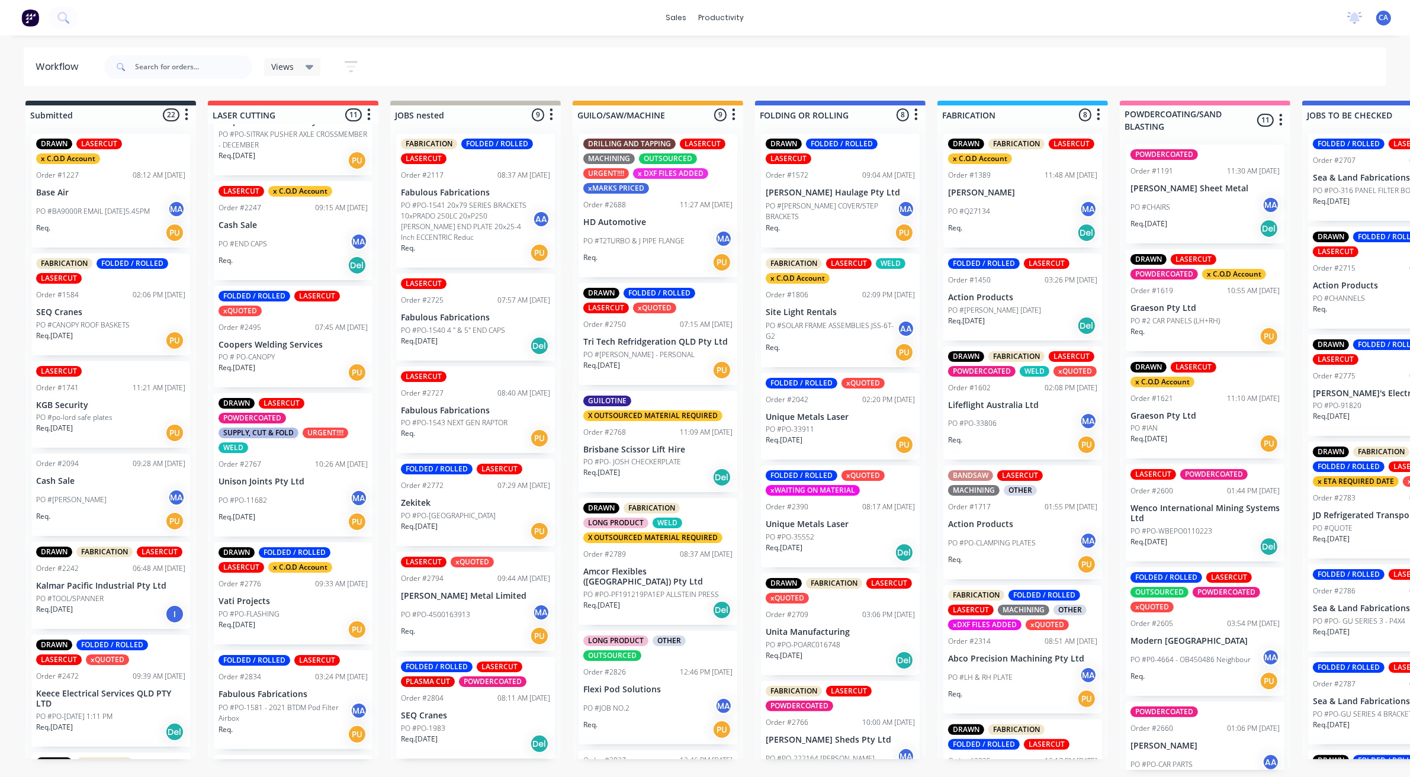
scroll to position [599, 0]
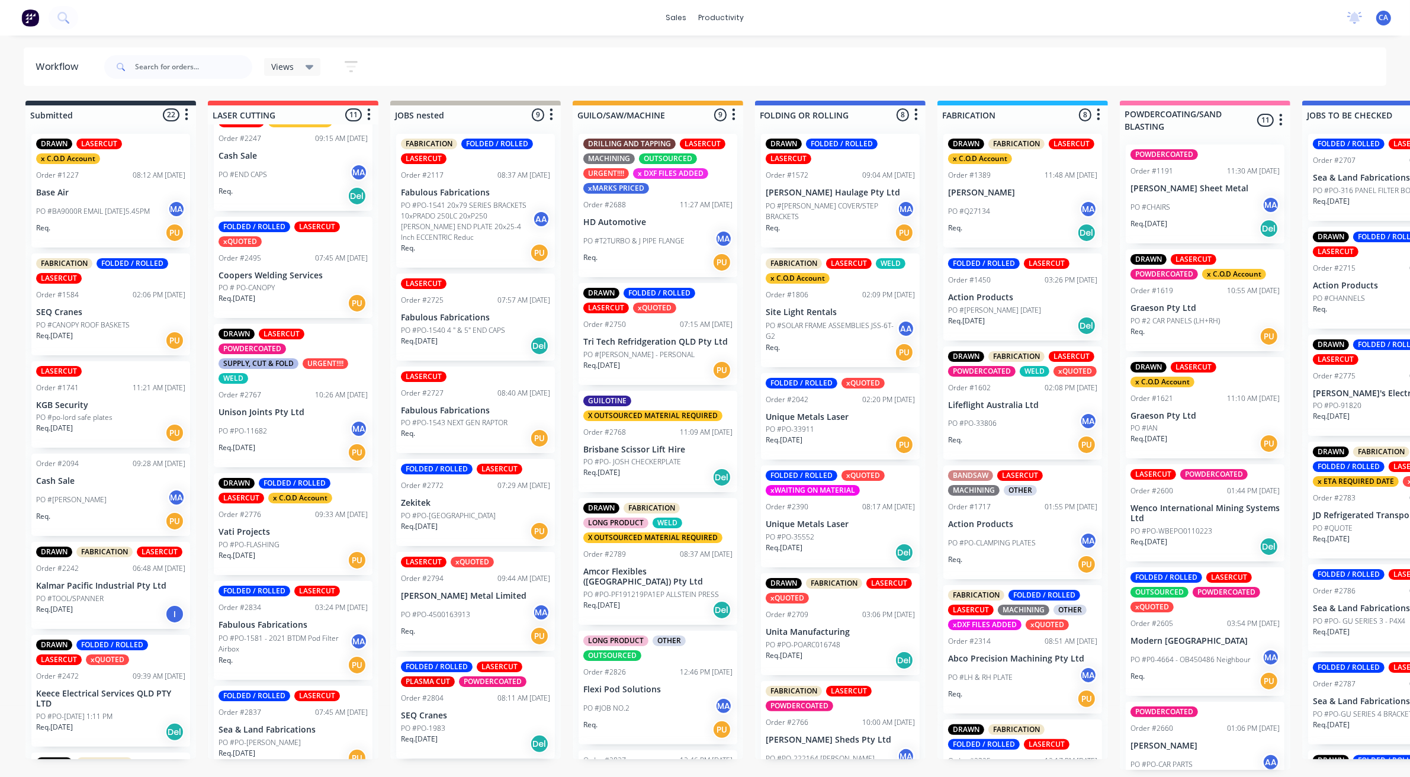
click at [272, 748] on div "Req. 04/09/25 PU" at bounding box center [292, 758] width 149 height 20
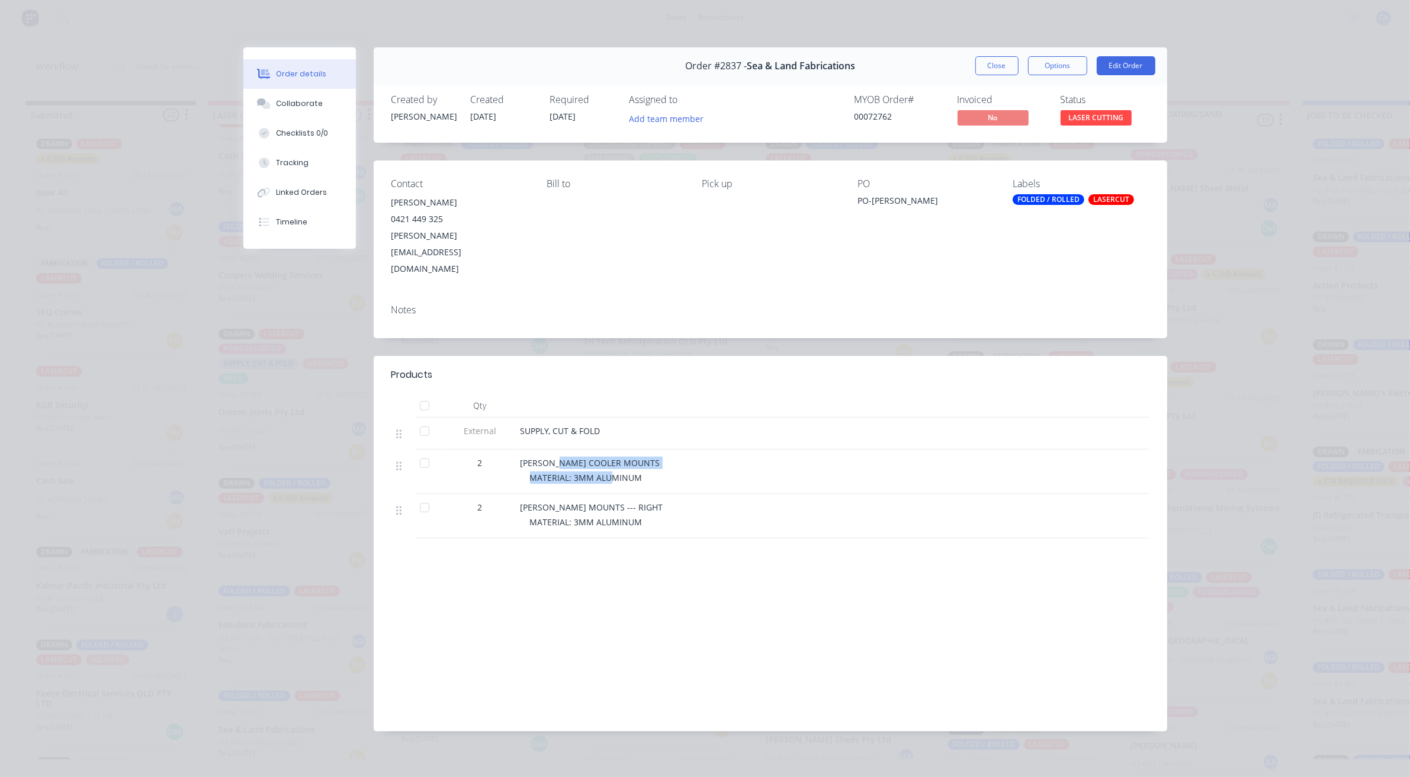
drag, startPoint x: 599, startPoint y: 438, endPoint x: 613, endPoint y: 453, distance: 20.1
click at [613, 449] on div "MAC PRESTON COOLER MOUNTS MATERIAL: 3MM ALUMINUM" at bounding box center [753, 471] width 474 height 44
click at [611, 458] on div "MAC PRESTON COOLER MOUNTS MATERIAL: 3MM ALUMINUM" at bounding box center [753, 471] width 474 height 44
click at [308, 110] on button "Collaborate" at bounding box center [299, 104] width 112 height 30
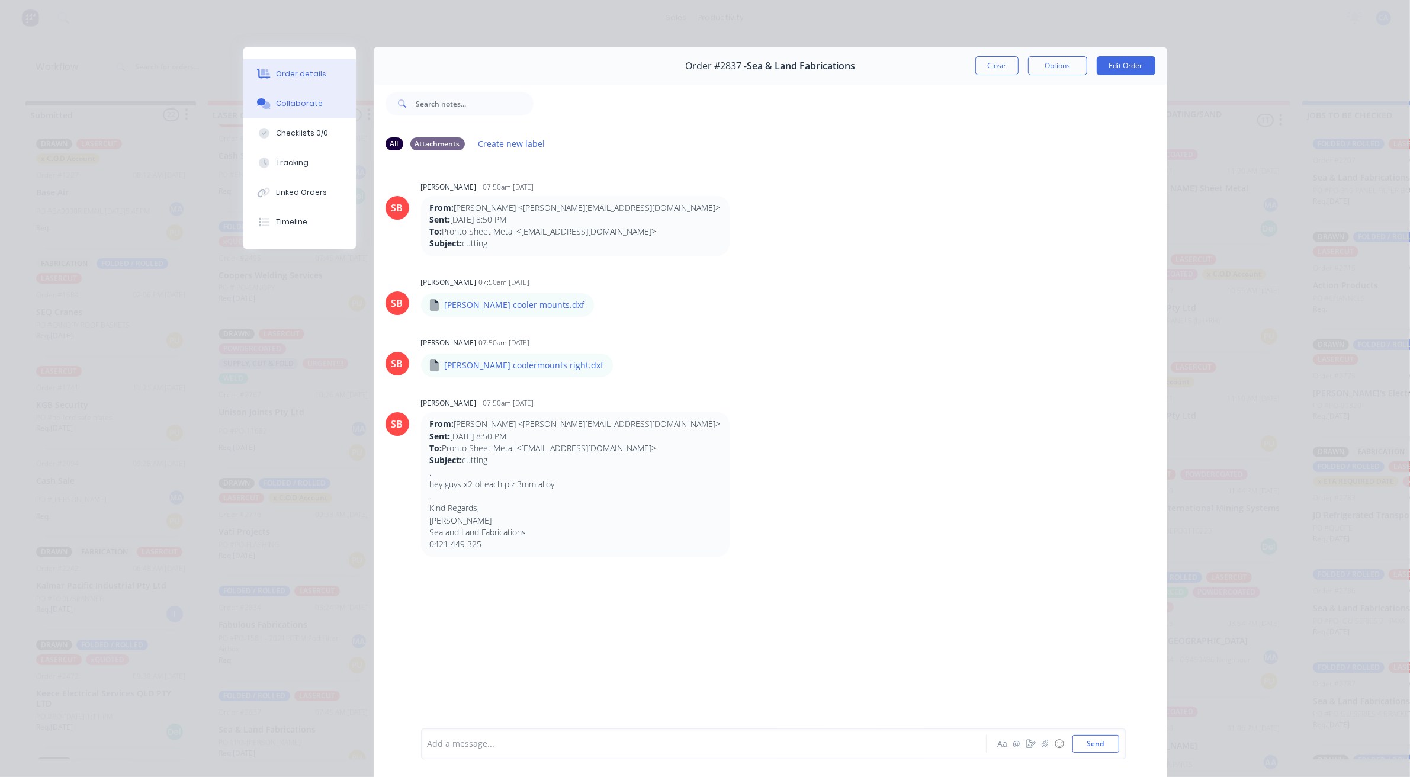
click at [299, 80] on button "Order details" at bounding box center [299, 74] width 112 height 30
